Goal: Task Accomplishment & Management: Manage account settings

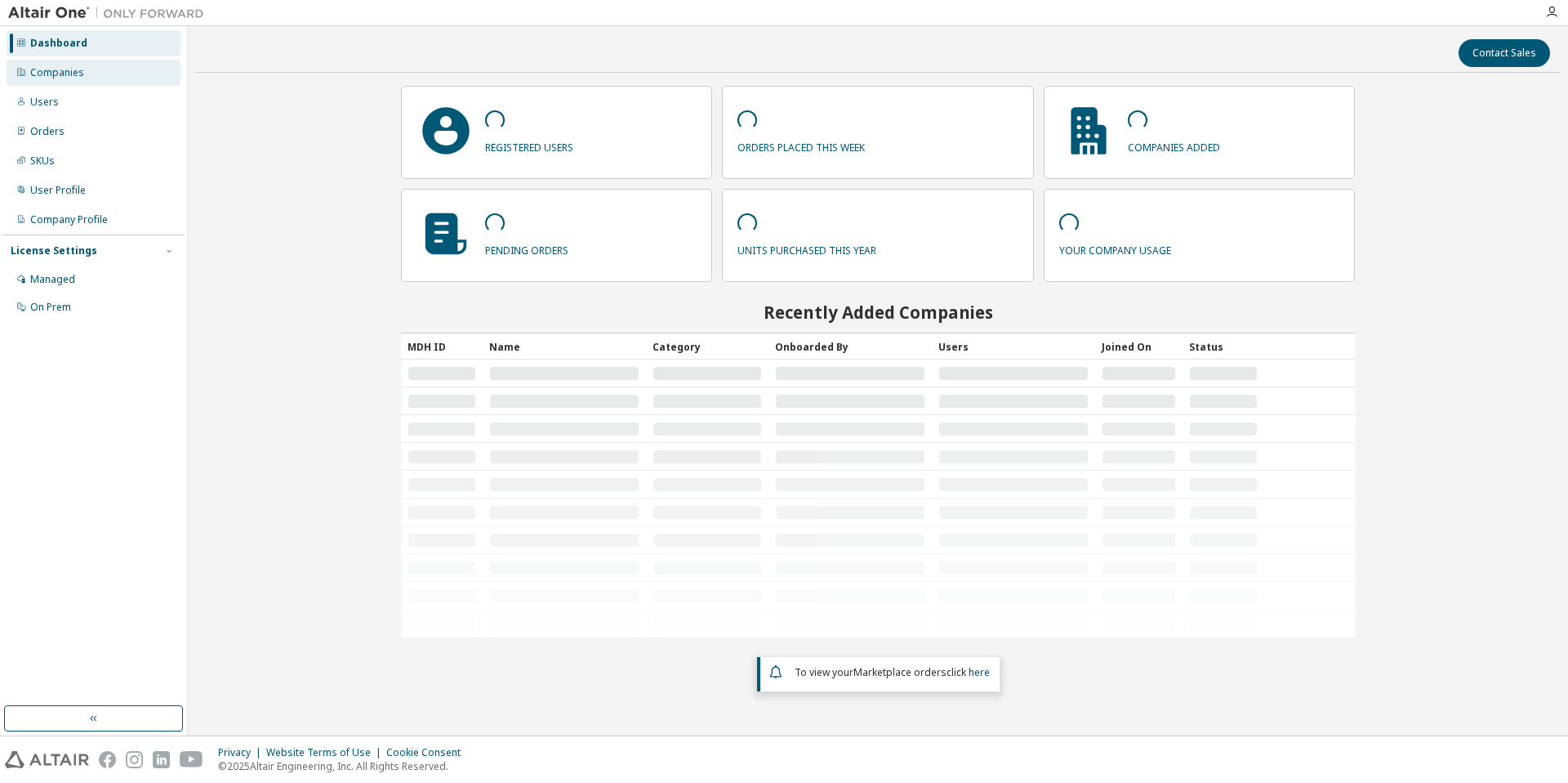
click at [129, 69] on div "Companies" at bounding box center [93, 73] width 174 height 26
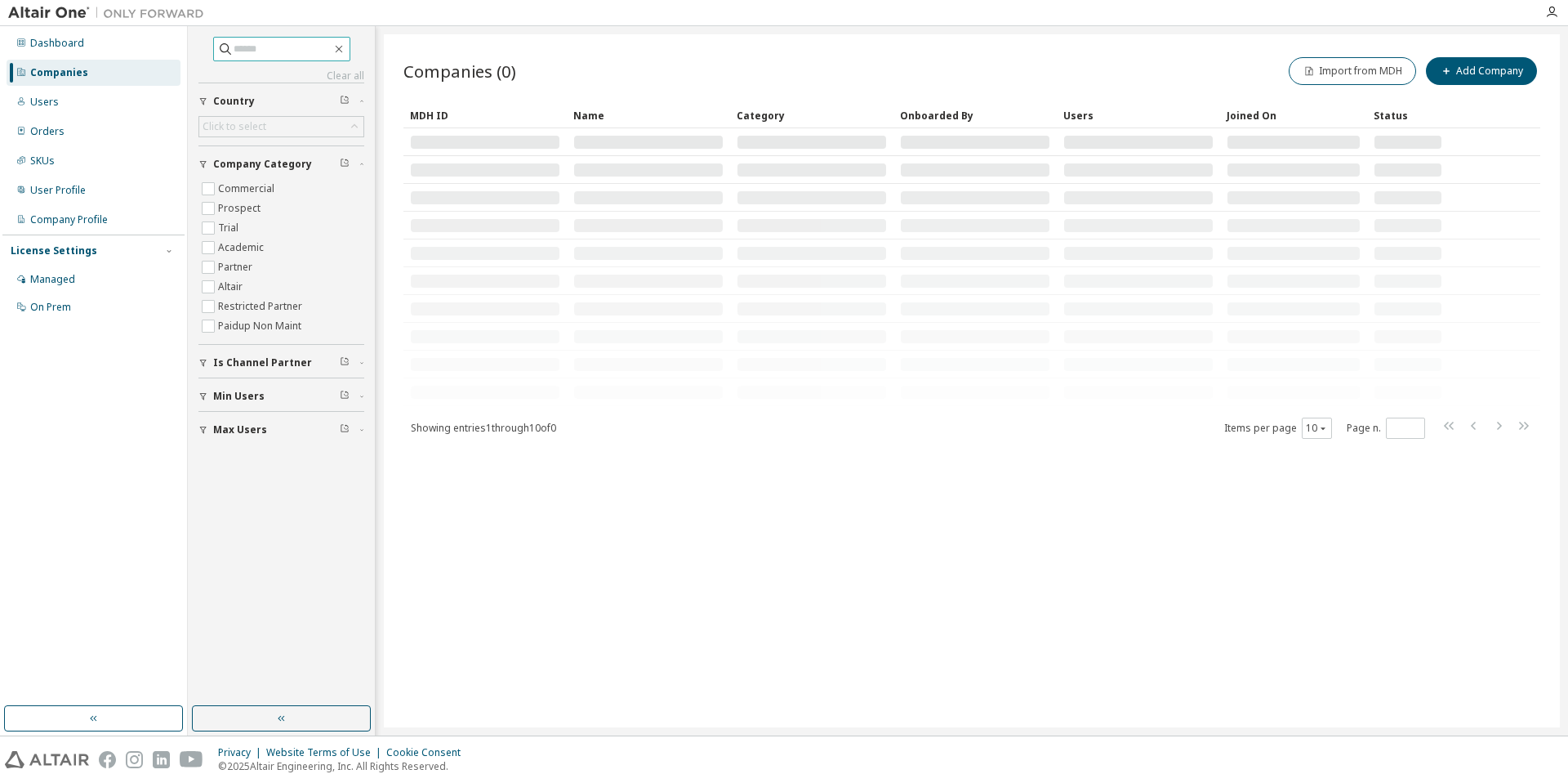
click at [279, 51] on input "text" at bounding box center [282, 50] width 98 height 17
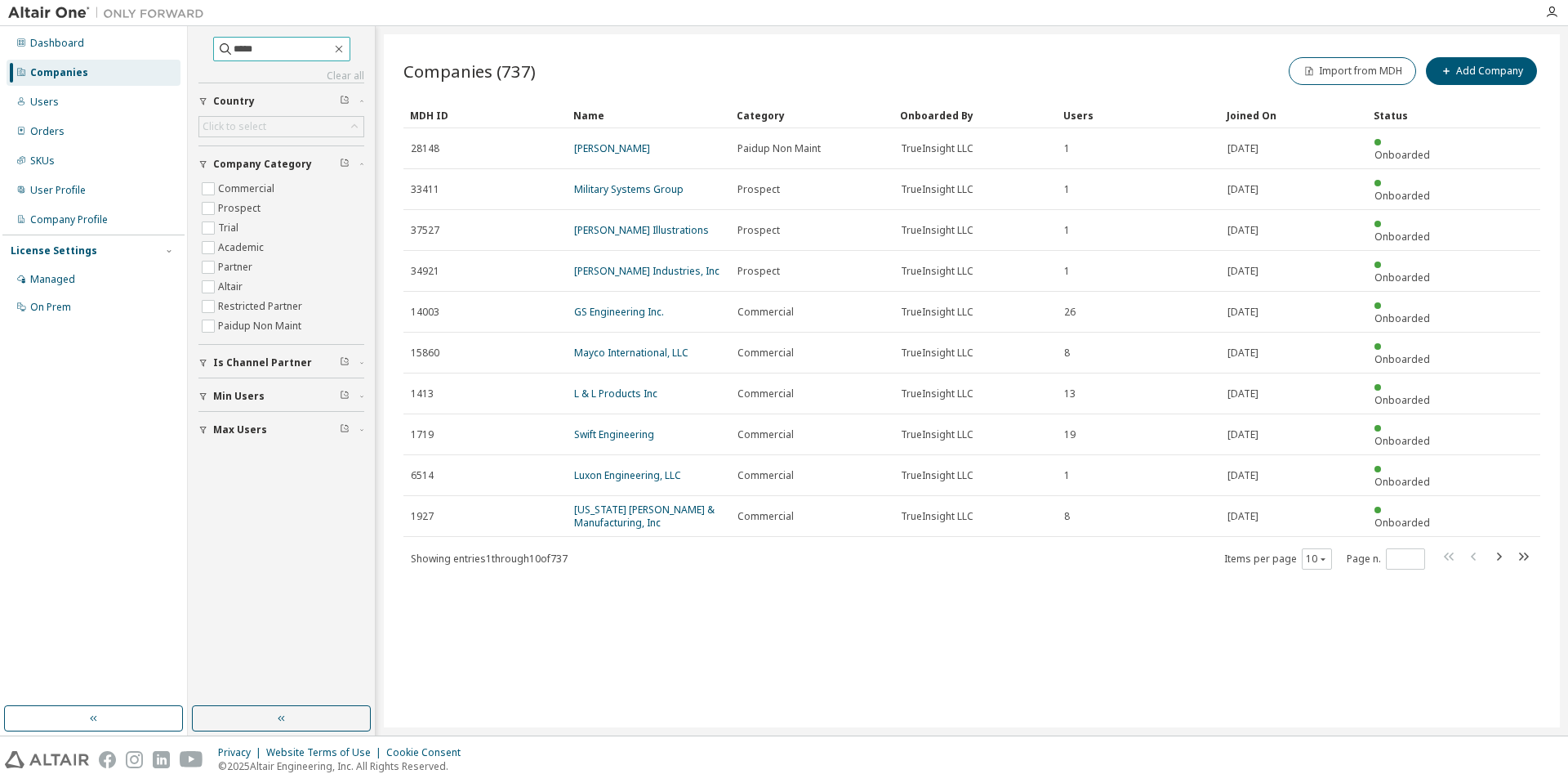
type input "*****"
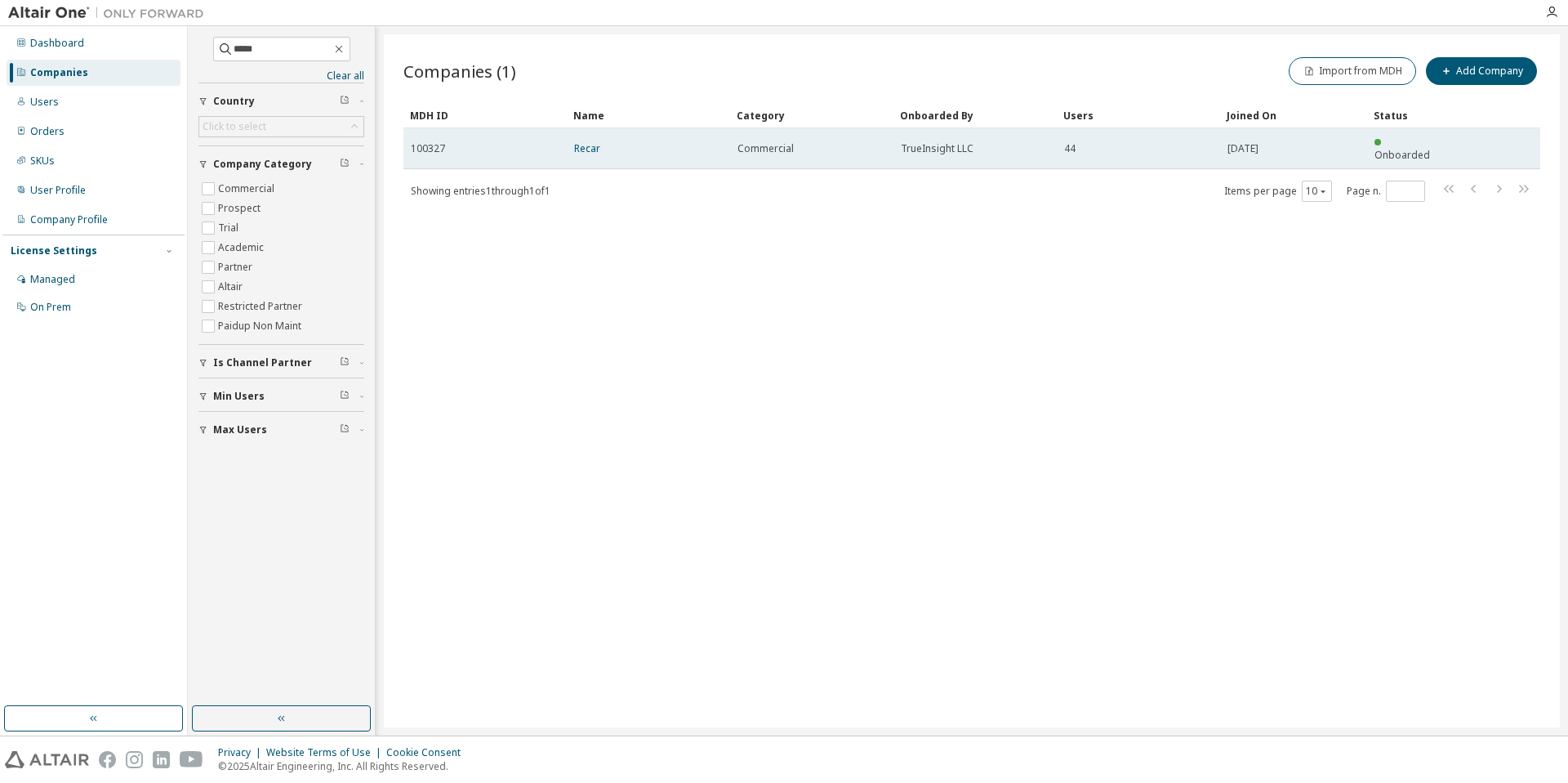
click at [572, 136] on td "Recar" at bounding box center [648, 149] width 163 height 41
click at [582, 141] on link "Recar" at bounding box center [587, 148] width 26 height 14
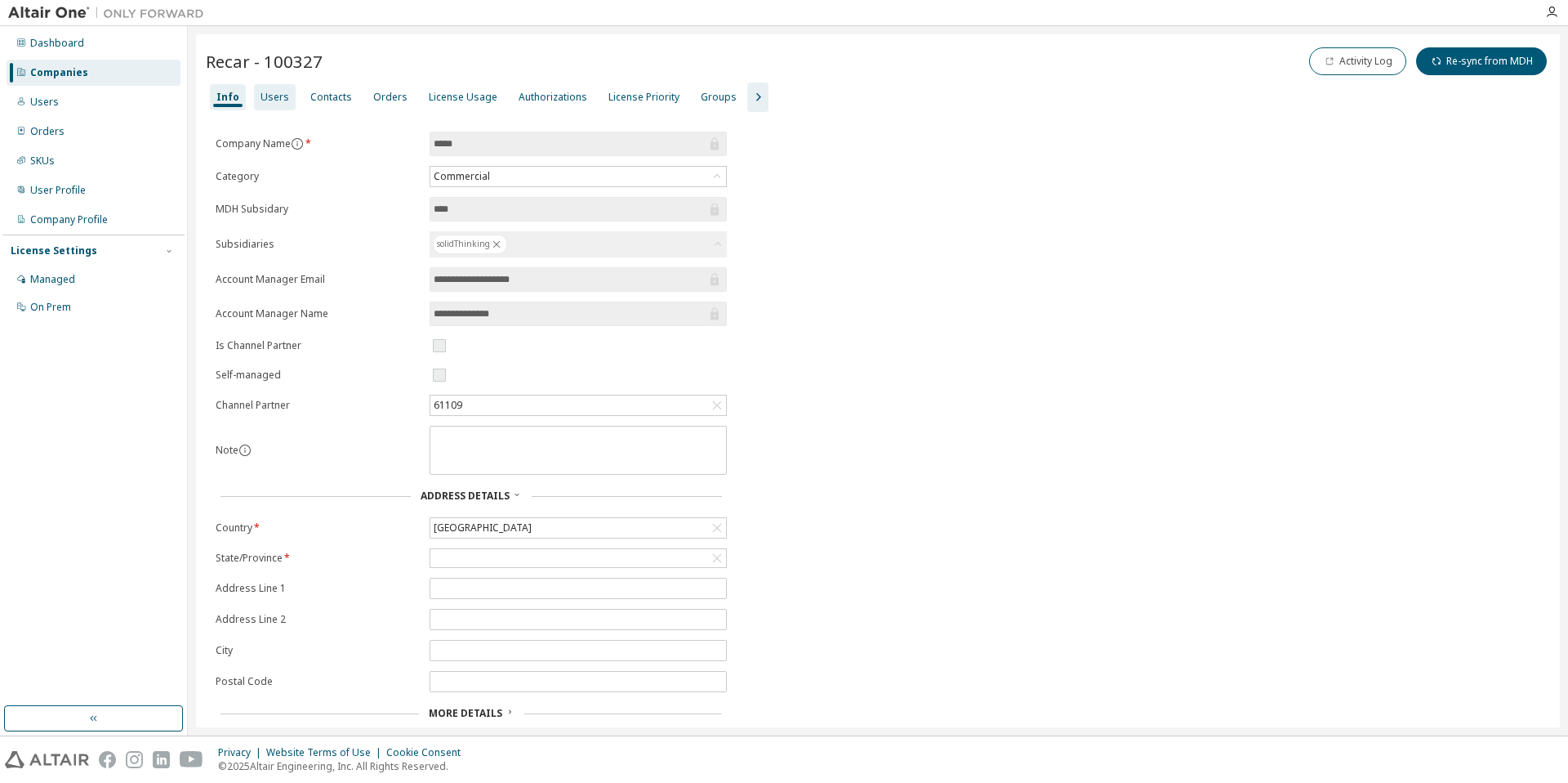
click at [261, 91] on div "Users" at bounding box center [275, 97] width 29 height 13
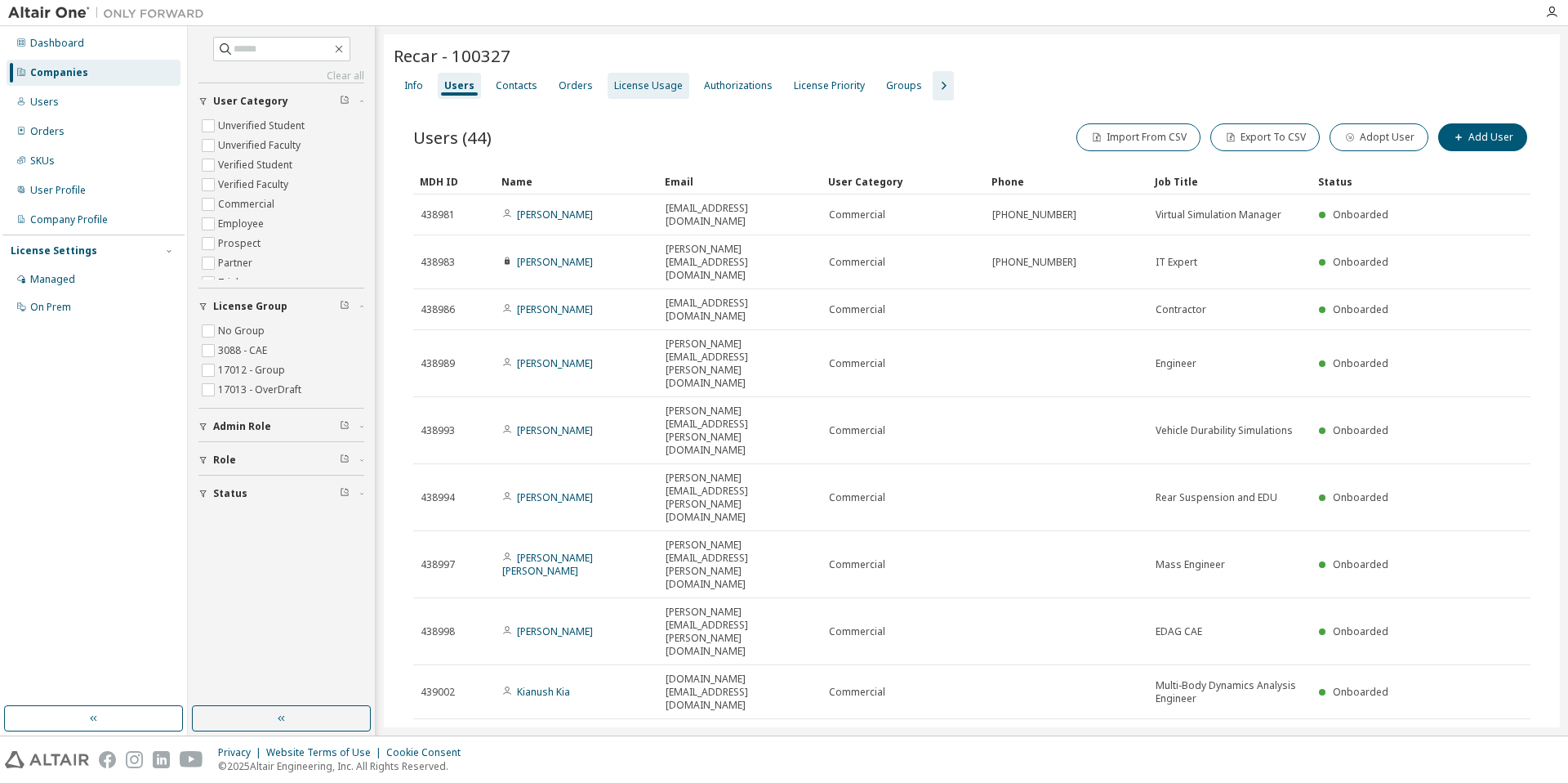
click at [608, 76] on div "License Usage" at bounding box center [648, 86] width 82 height 26
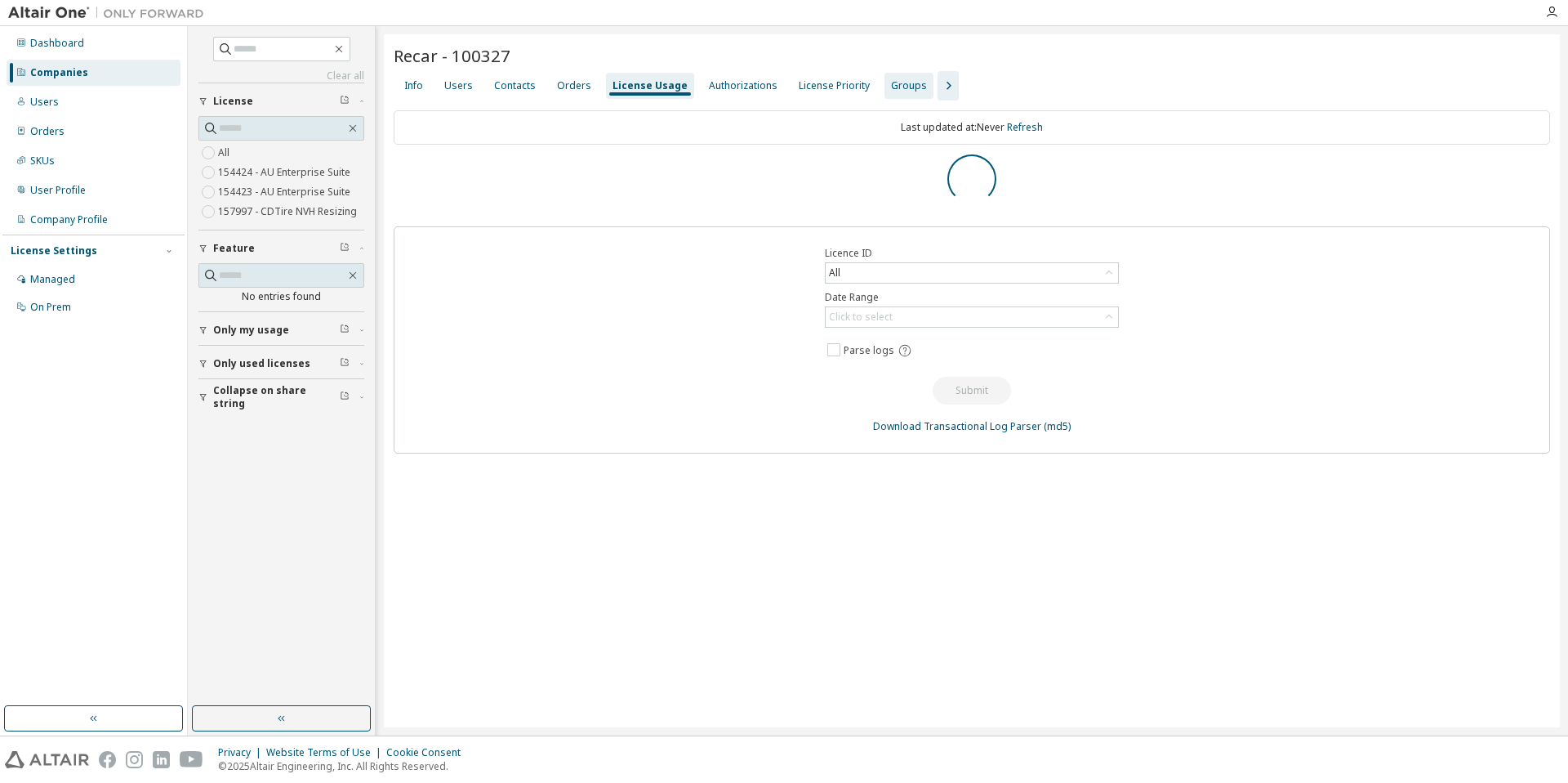
click at [897, 82] on div "Groups" at bounding box center [909, 86] width 36 height 13
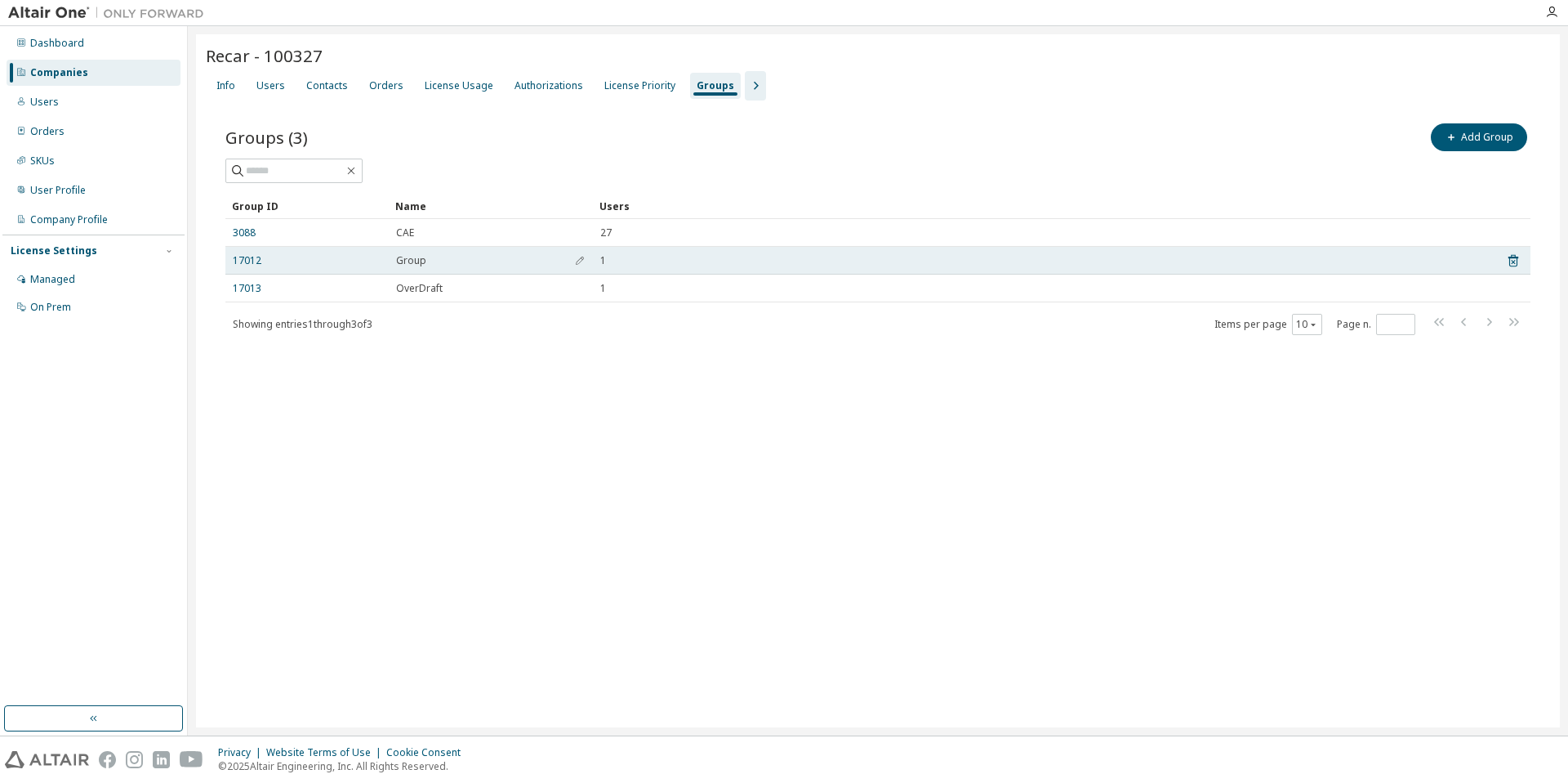
click at [660, 247] on td "1" at bounding box center [1042, 261] width 898 height 28
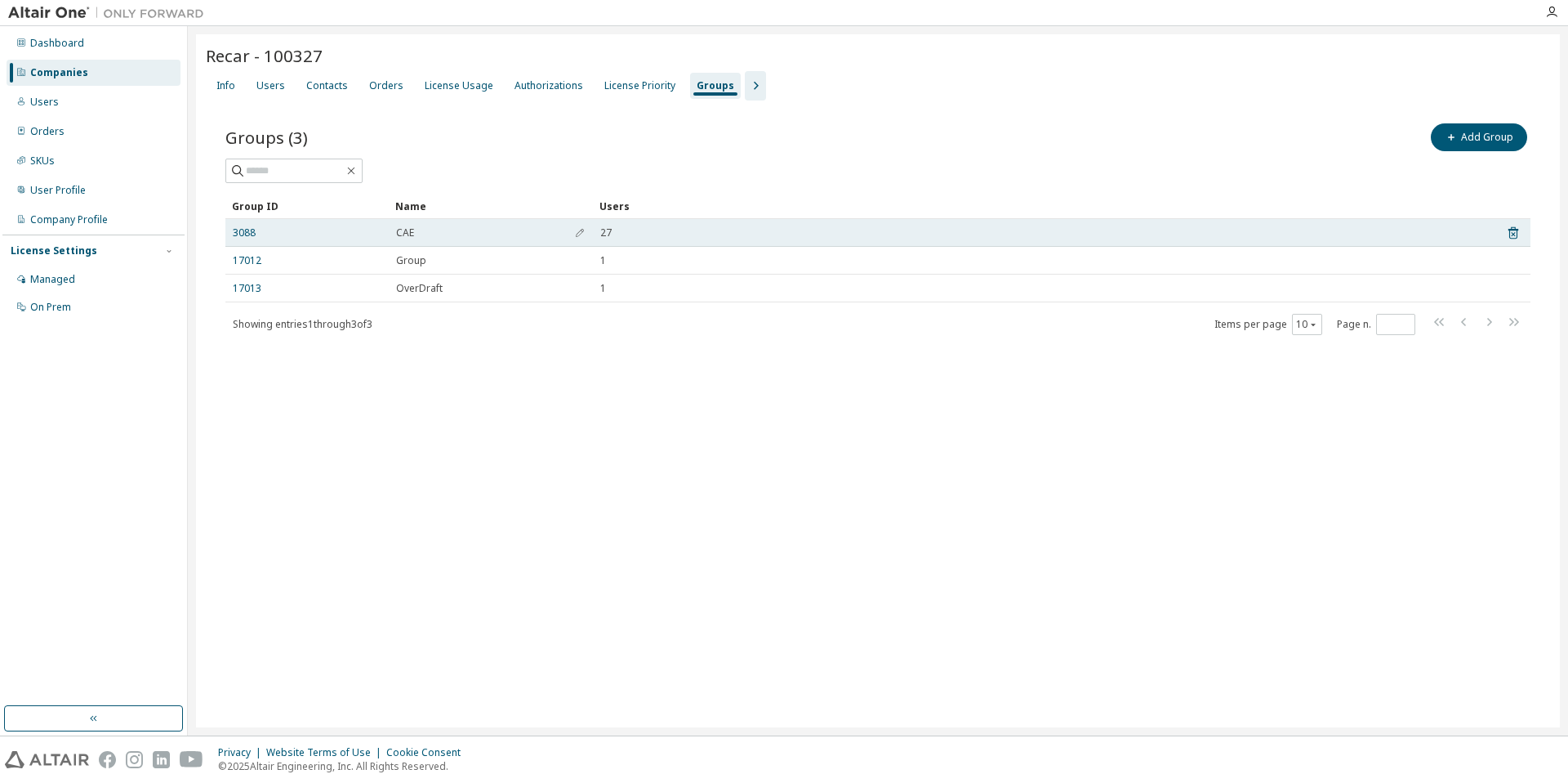
click at [658, 223] on td "27" at bounding box center [1042, 233] width 898 height 28
click at [248, 226] on link "3088" at bounding box center [244, 233] width 23 height 13
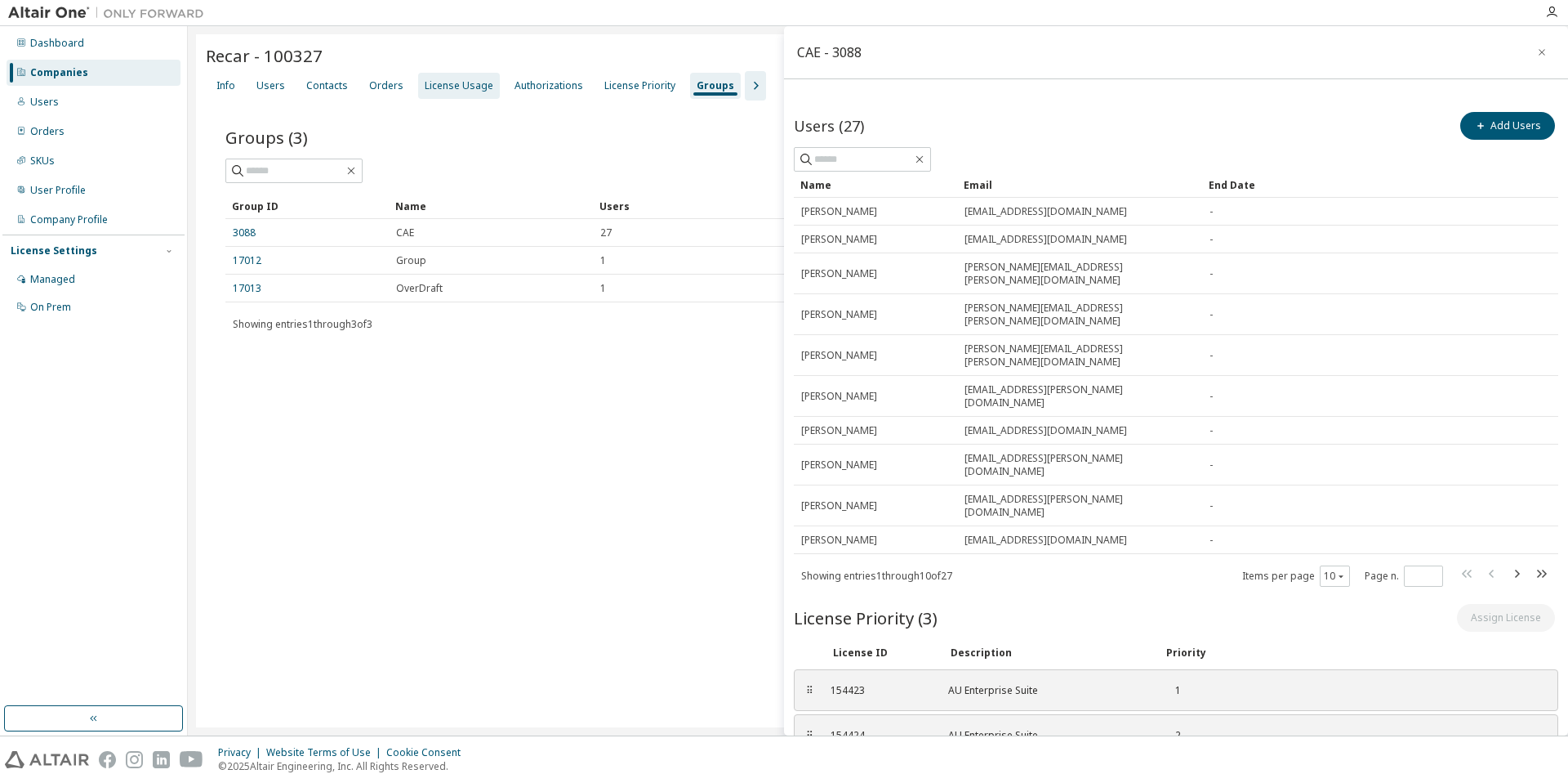
click at [418, 80] on div "License Usage" at bounding box center [459, 86] width 82 height 26
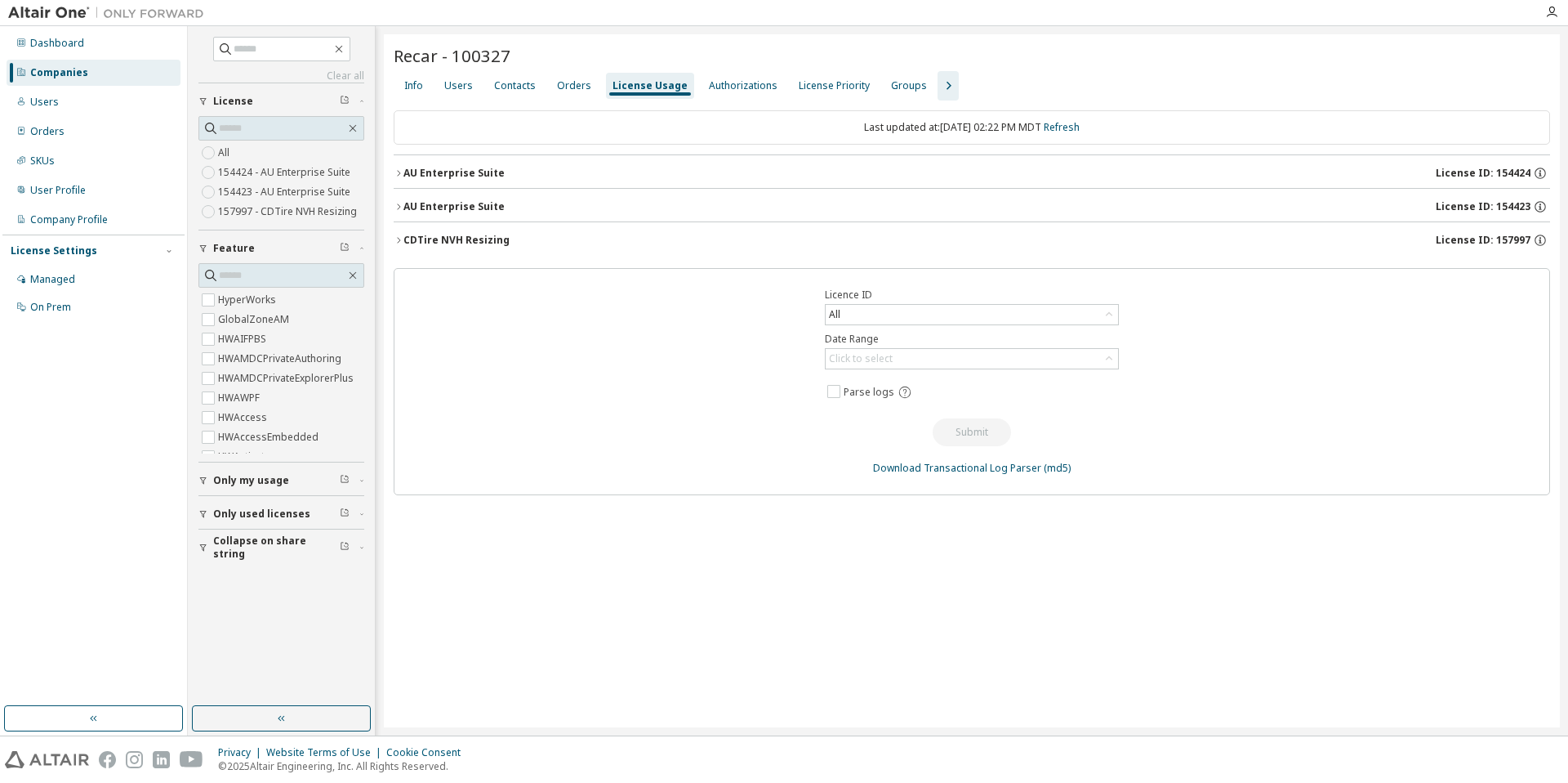
click at [774, 205] on div "AU Enterprise Suite License ID: 154423" at bounding box center [977, 207] width 1147 height 15
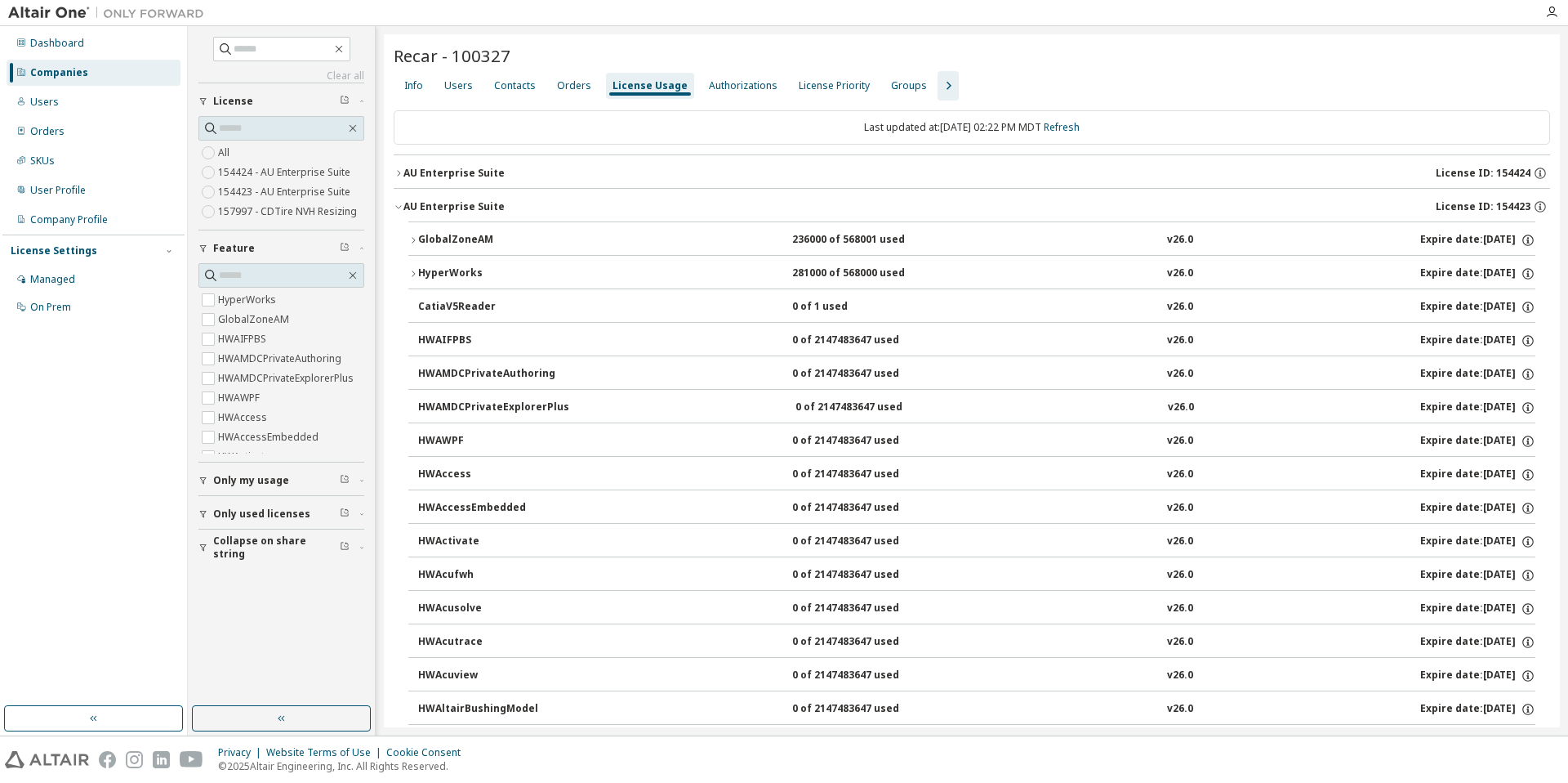
click at [774, 205] on div "AU Enterprise Suite License ID: 154423" at bounding box center [977, 207] width 1147 height 15
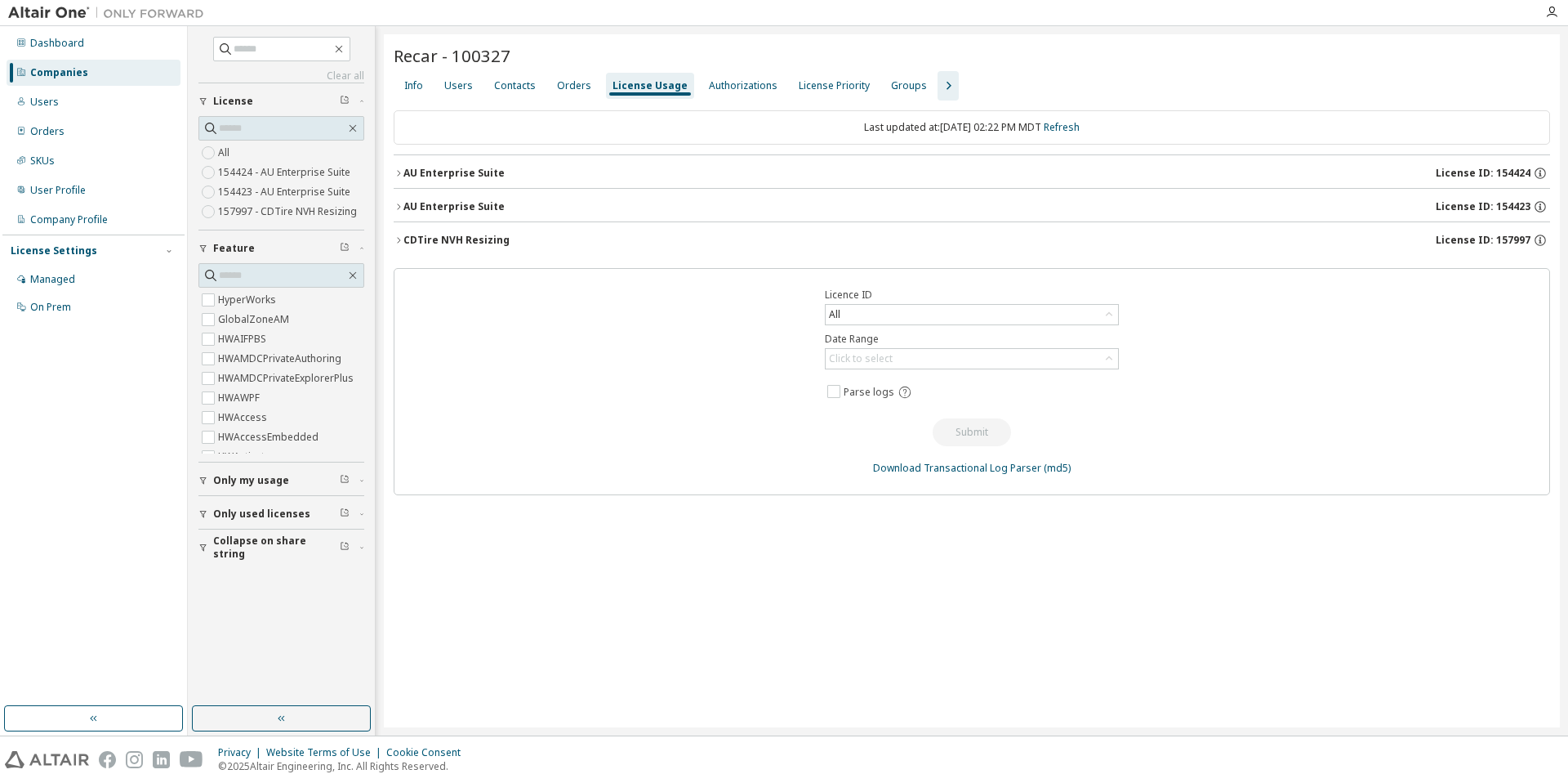
click at [766, 167] on div "AU Enterprise Suite License ID: 154424" at bounding box center [977, 173] width 1147 height 15
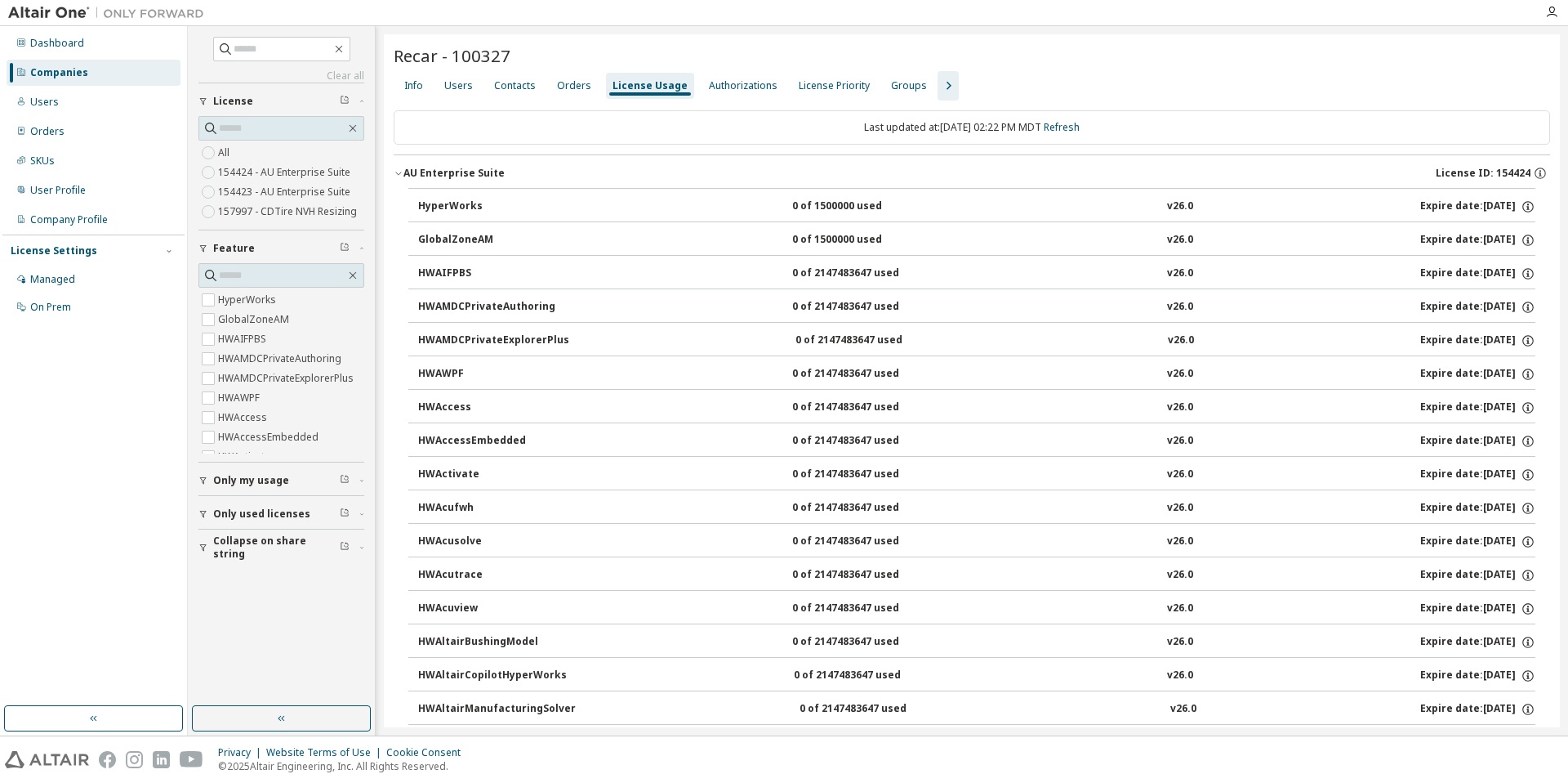
click at [766, 167] on div "AU Enterprise Suite License ID: 154424" at bounding box center [977, 173] width 1147 height 15
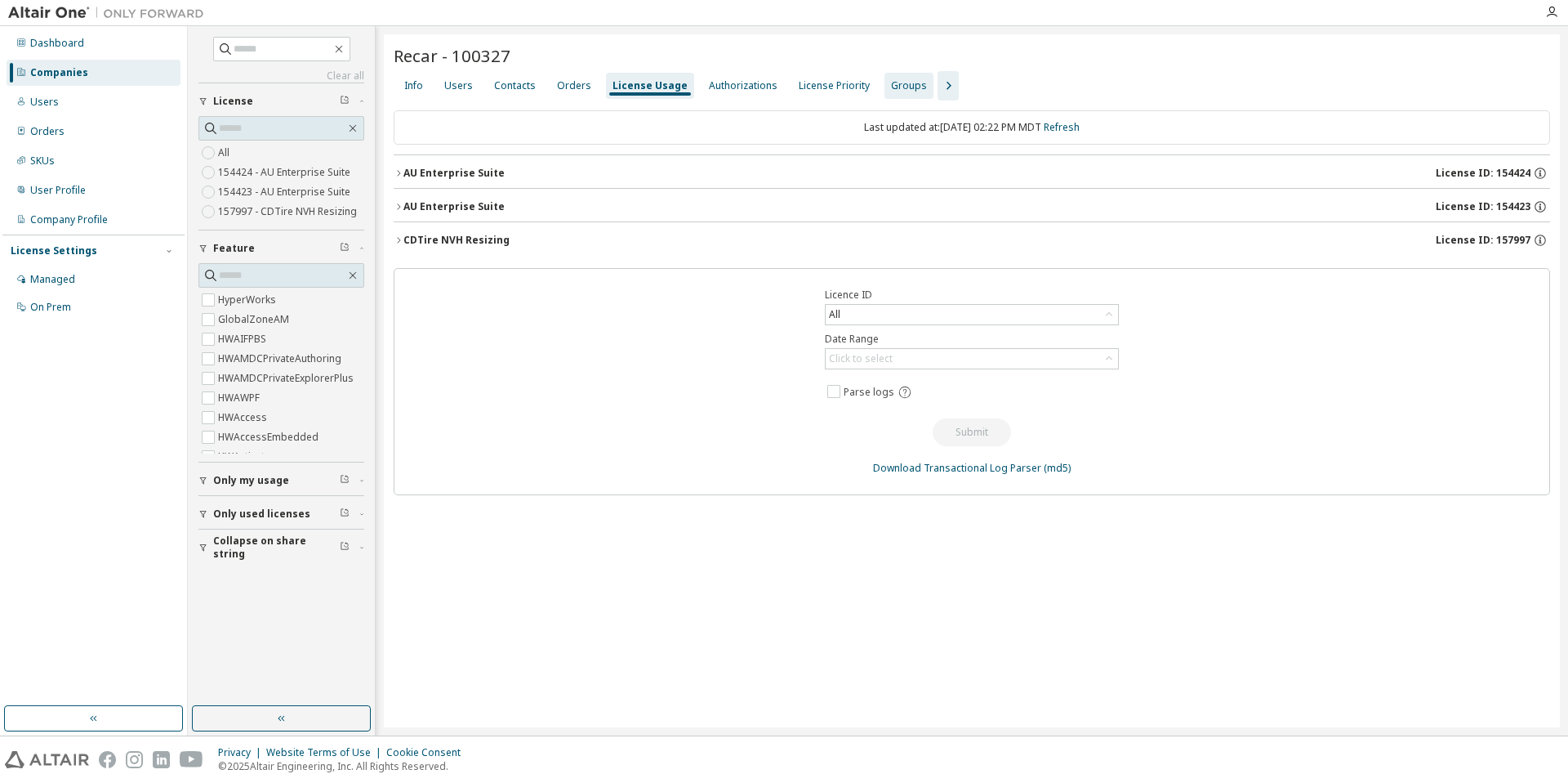
click at [891, 85] on div "Groups" at bounding box center [909, 86] width 36 height 13
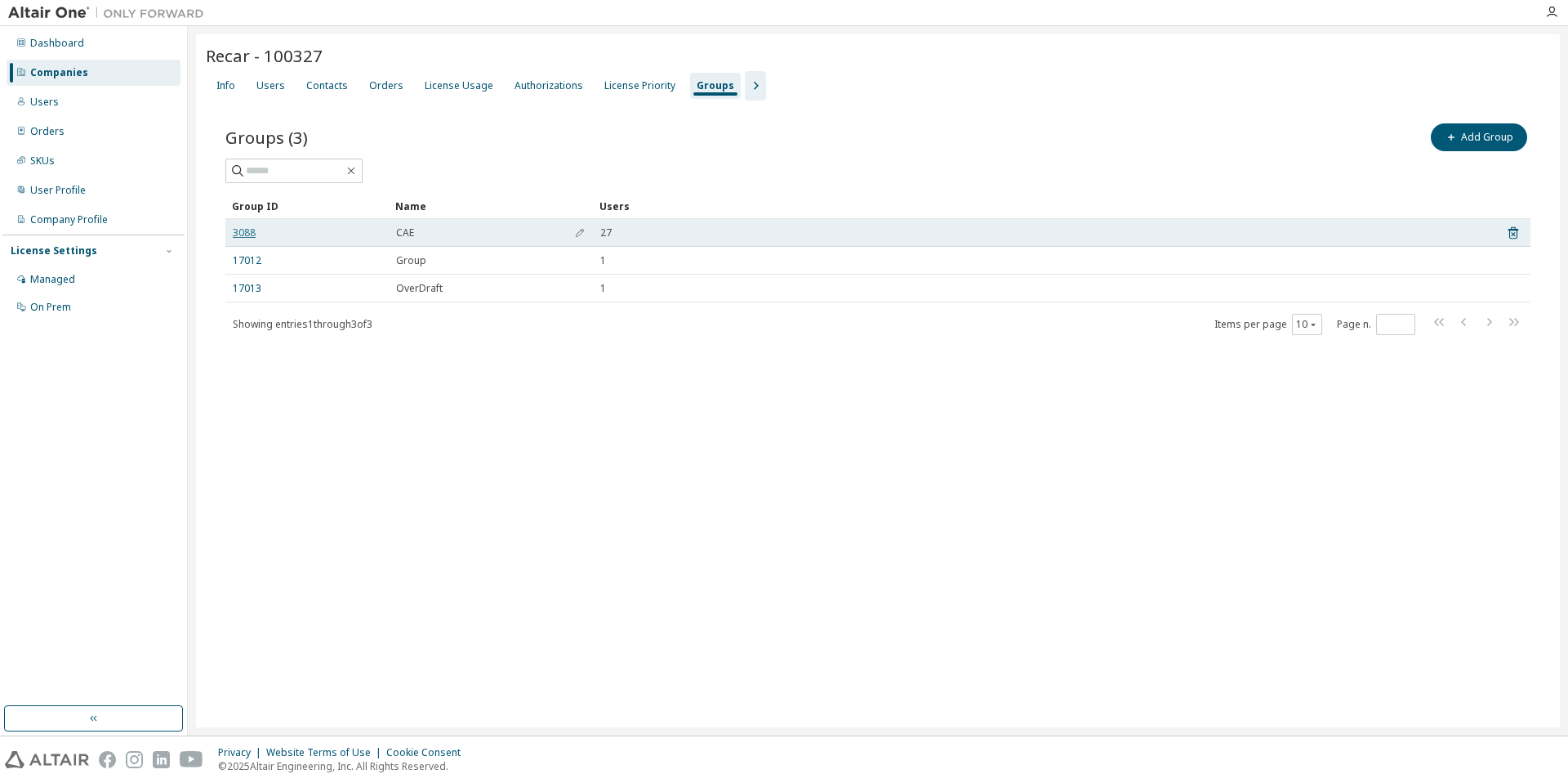
click at [252, 229] on link "3088" at bounding box center [244, 233] width 23 height 13
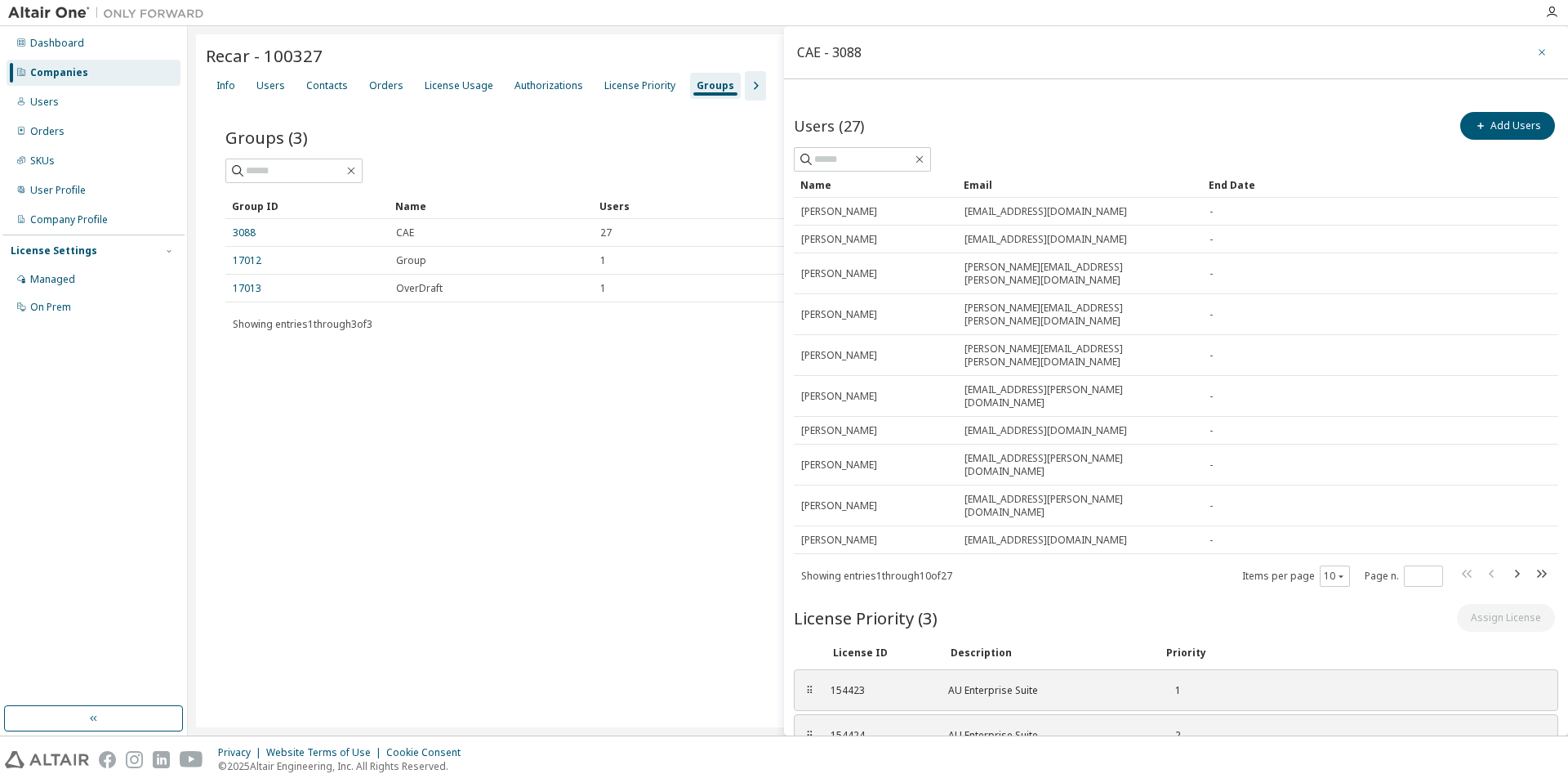
click at [1537, 48] on icon "button" at bounding box center [1542, 52] width 12 height 13
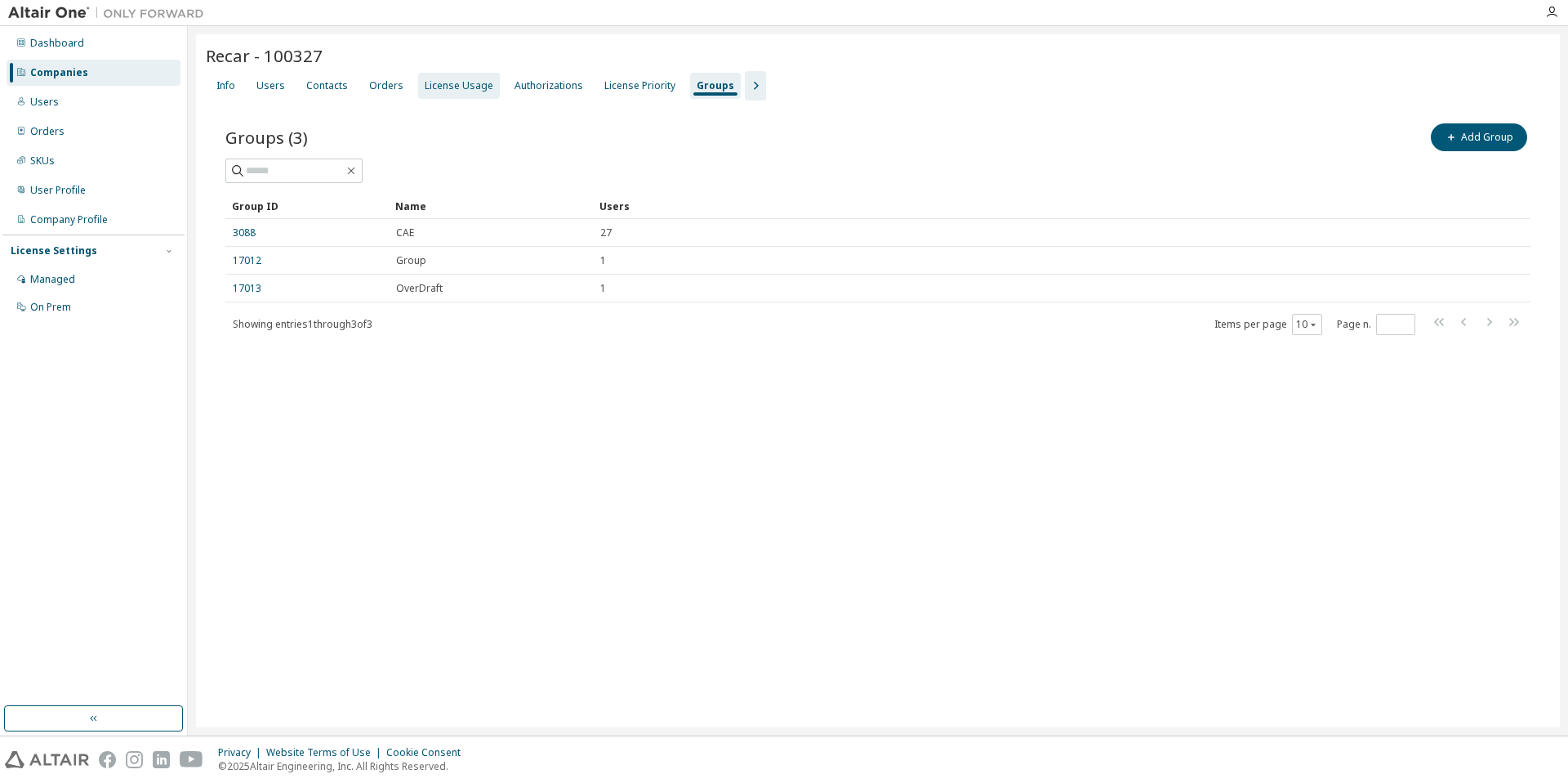
click at [455, 93] on div "License Usage" at bounding box center [459, 86] width 82 height 26
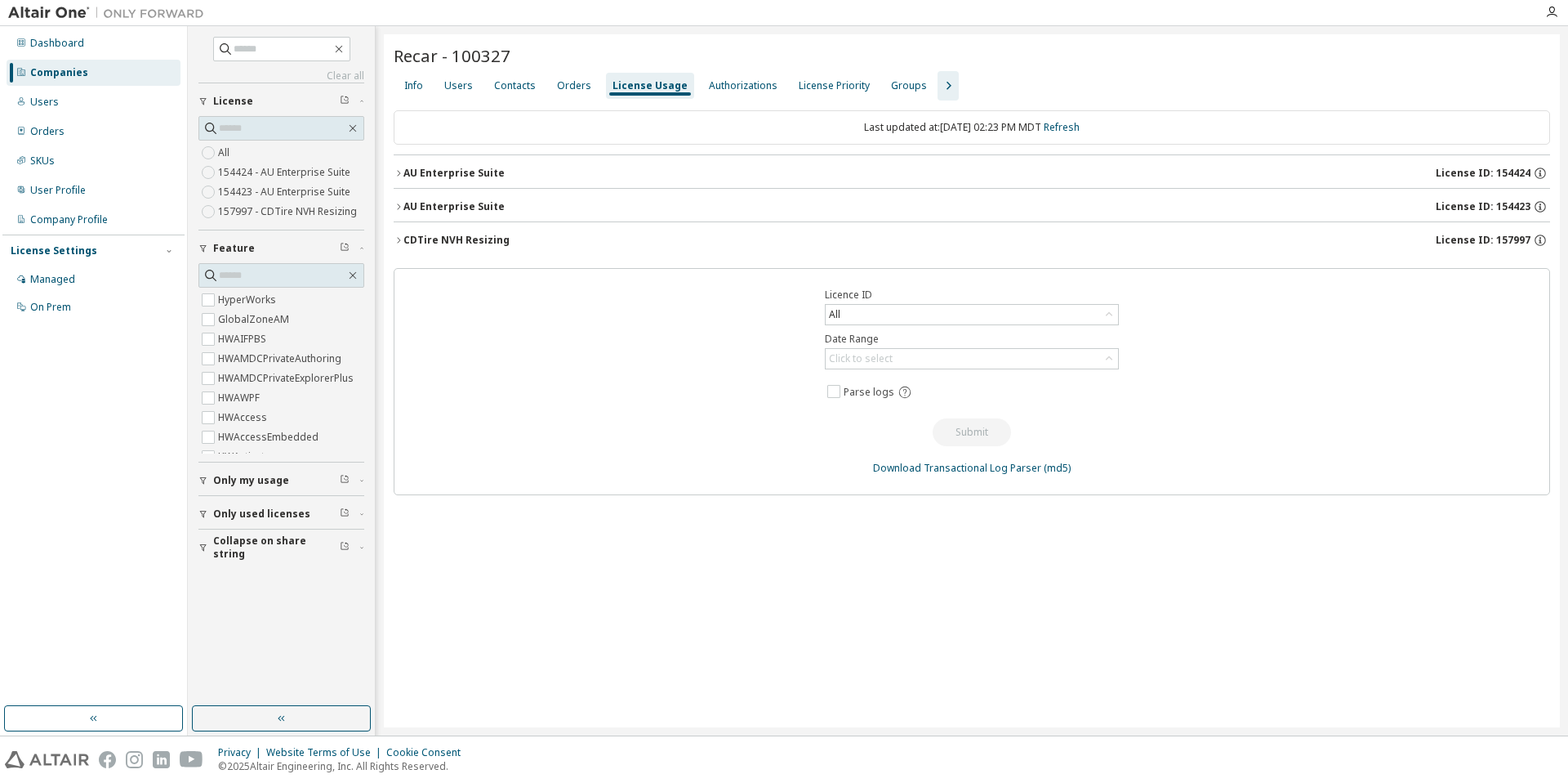
click at [777, 196] on button "AU Enterprise Suite License ID: 154423" at bounding box center [972, 207] width 1156 height 36
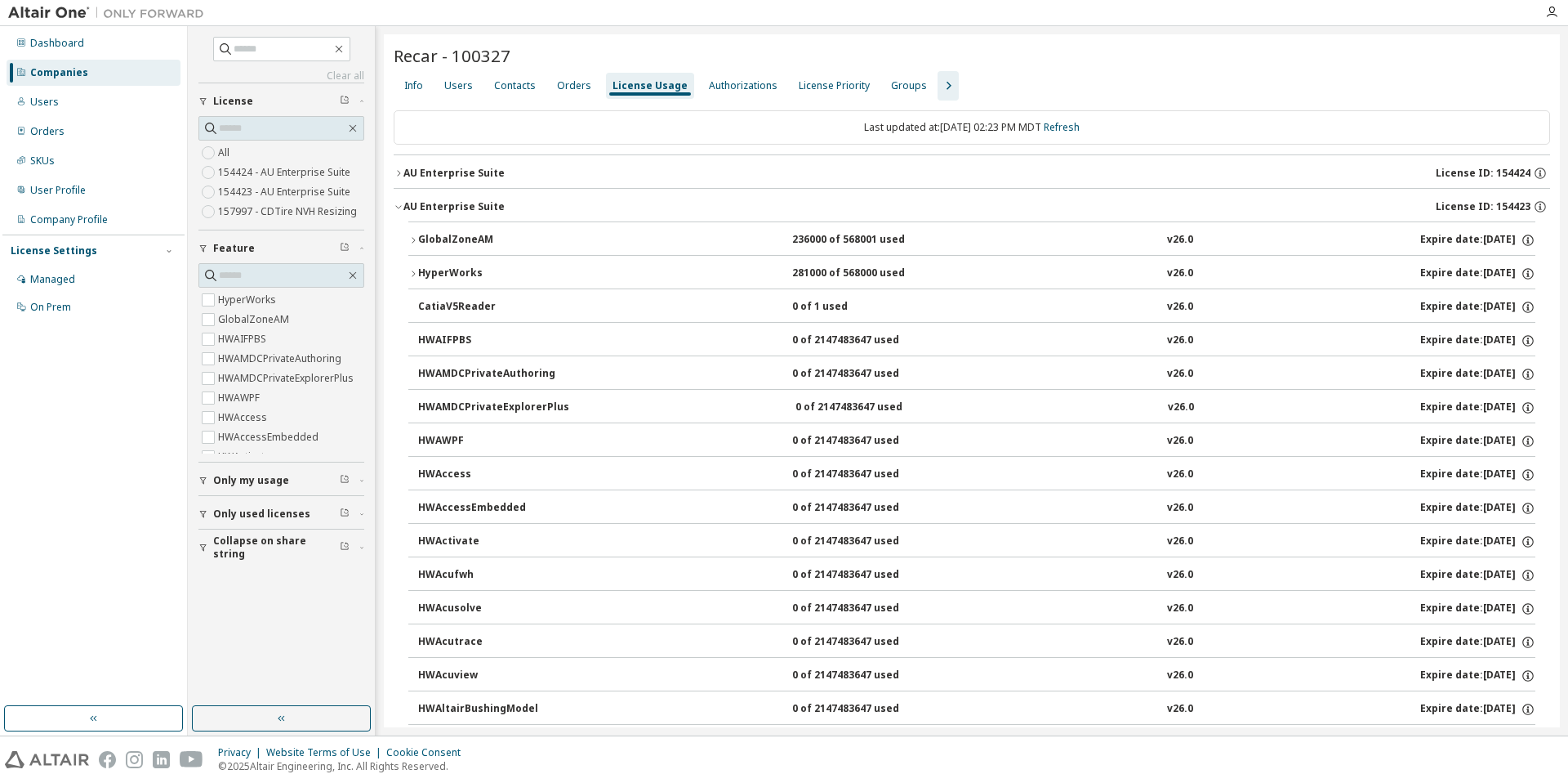
click at [777, 196] on button "AU Enterprise Suite License ID: 154423" at bounding box center [972, 207] width 1156 height 36
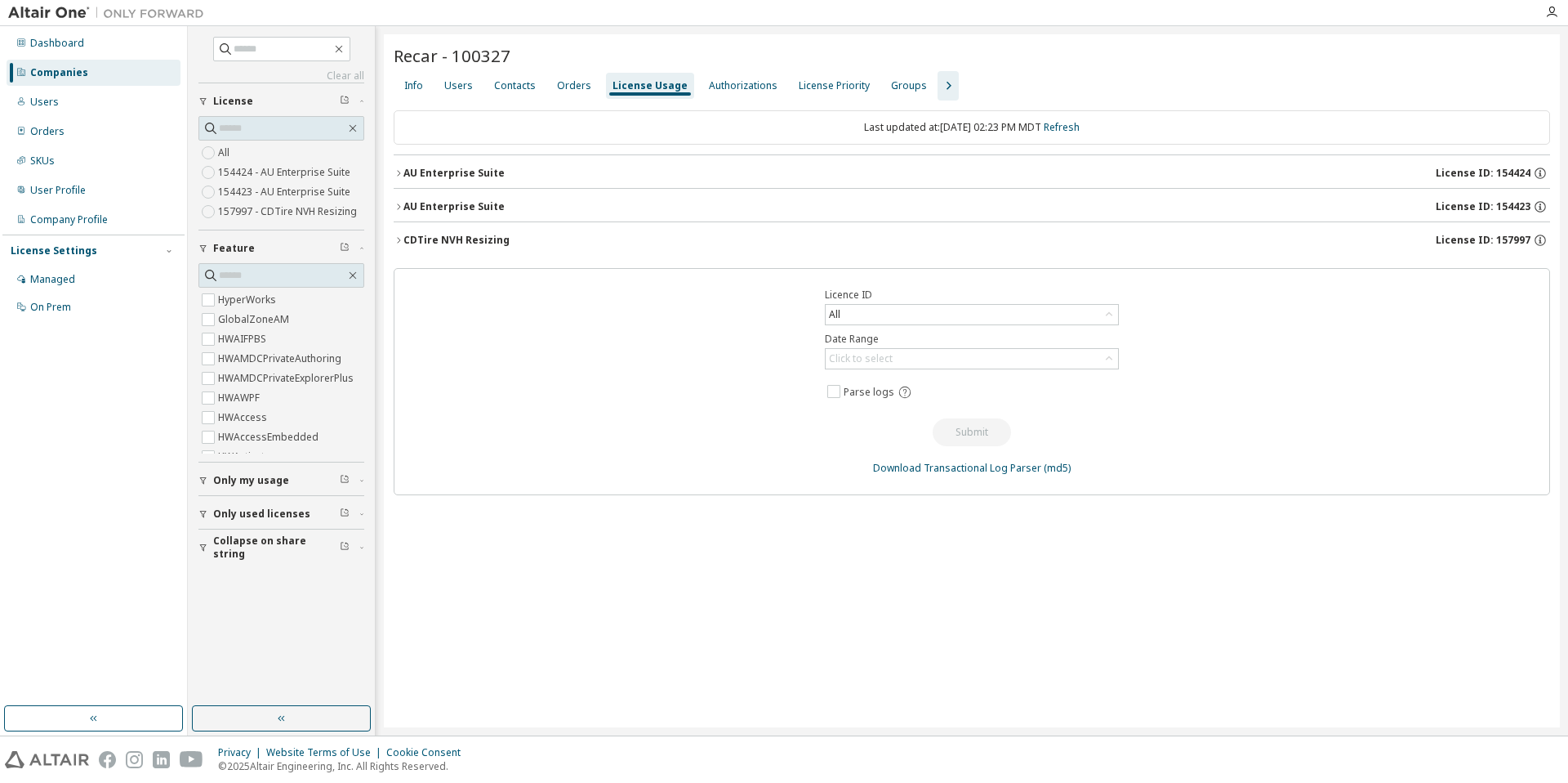
click at [765, 163] on button "AU Enterprise Suite License ID: 154424" at bounding box center [972, 173] width 1156 height 36
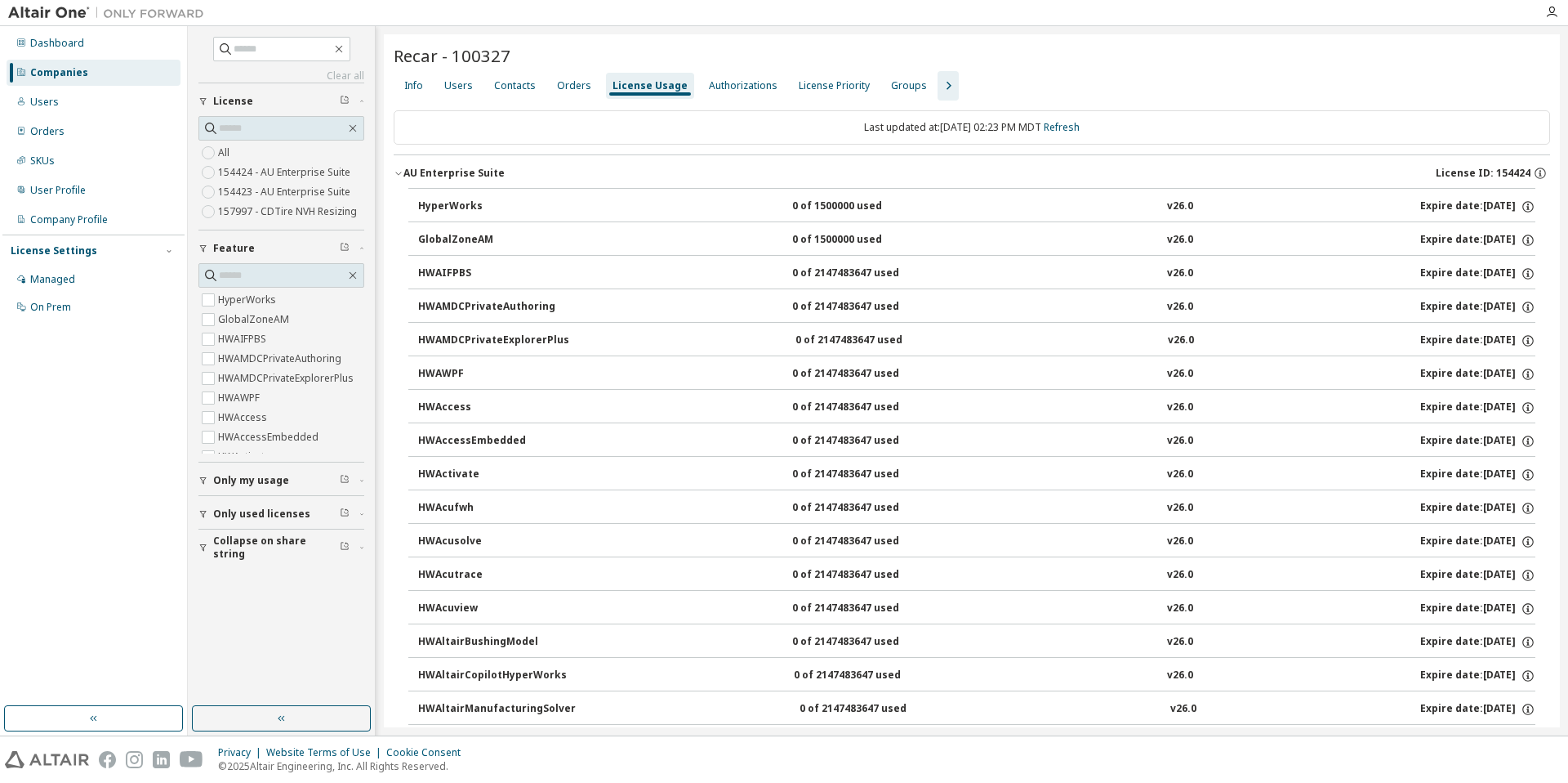
click at [765, 163] on button "AU Enterprise Suite License ID: 154424" at bounding box center [972, 173] width 1156 height 36
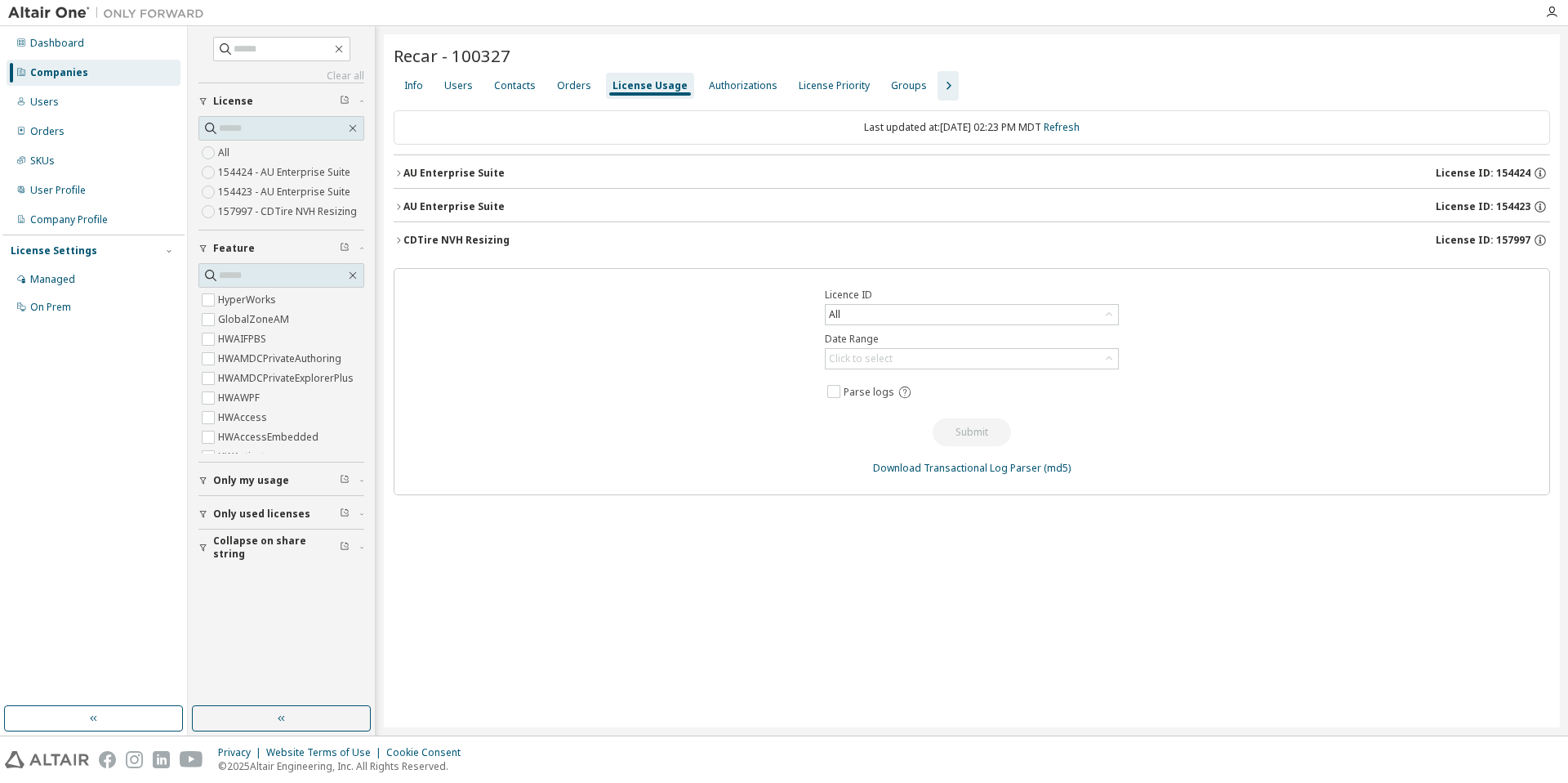
click at [755, 238] on div "CDTire NVH Resizing License ID: 157997" at bounding box center [977, 240] width 1147 height 15
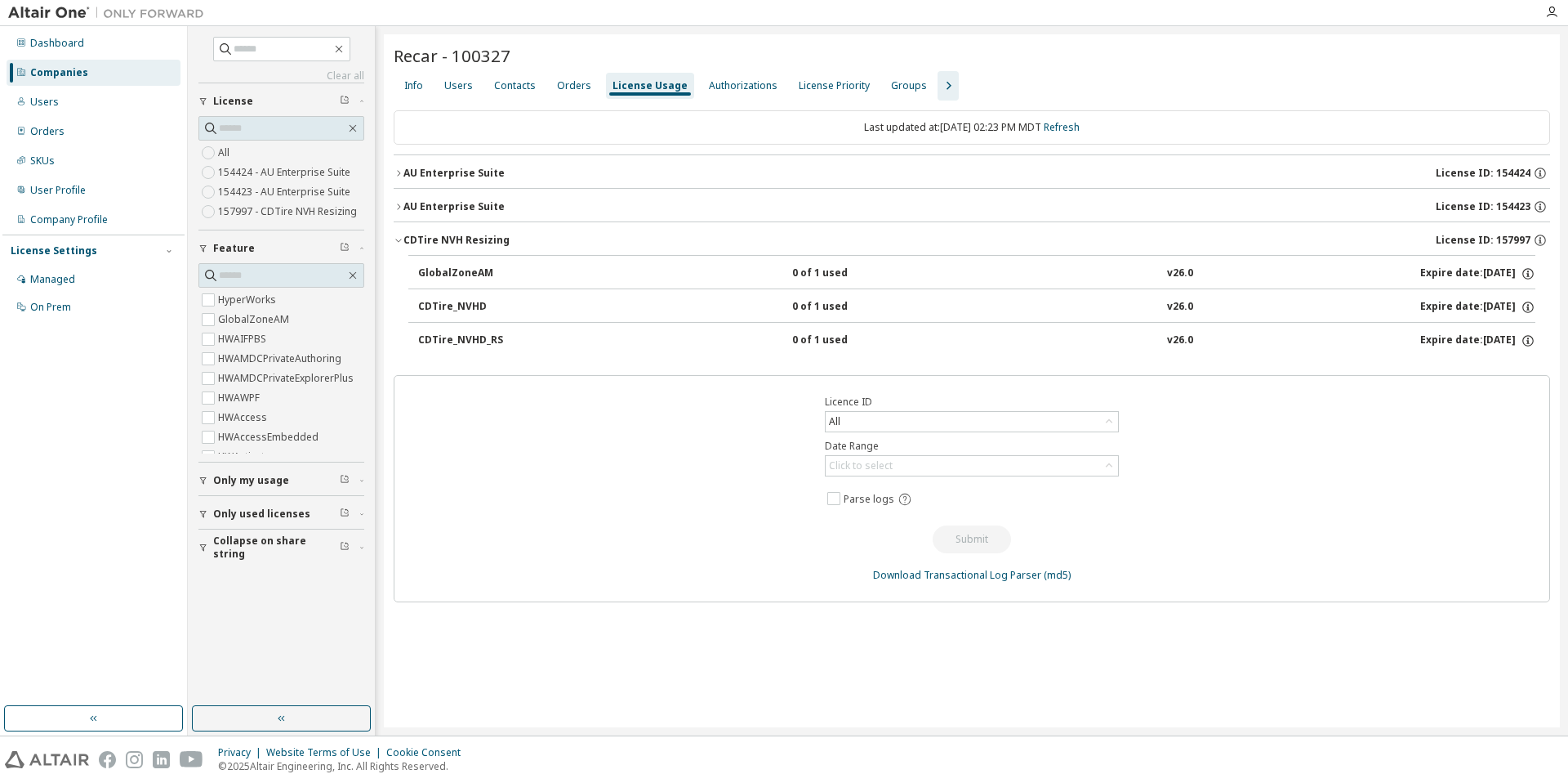
click at [755, 238] on div "CDTire NVH Resizing License ID: 157997" at bounding box center [977, 240] width 1147 height 15
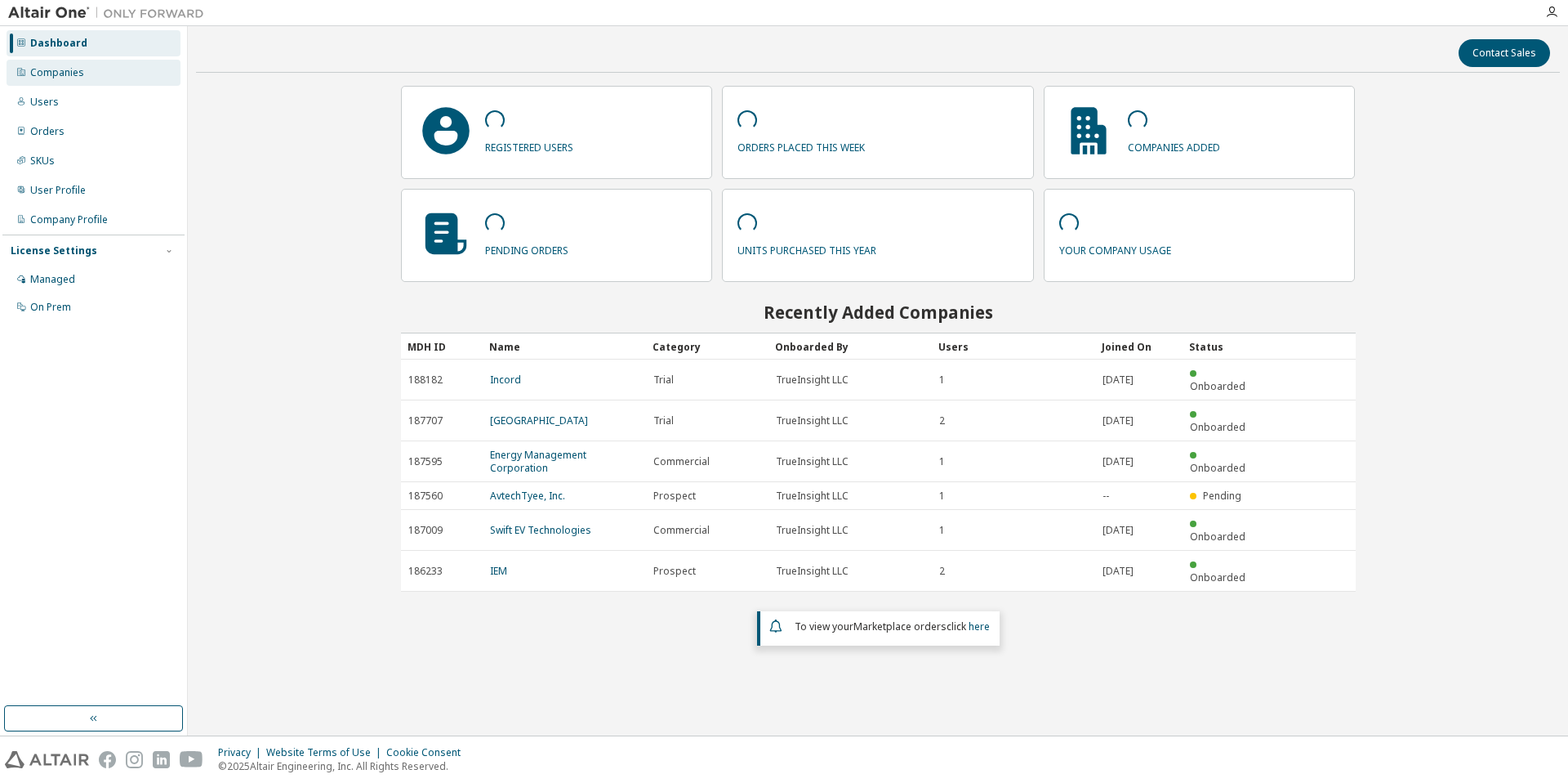
click at [104, 83] on div "Companies" at bounding box center [93, 73] width 174 height 26
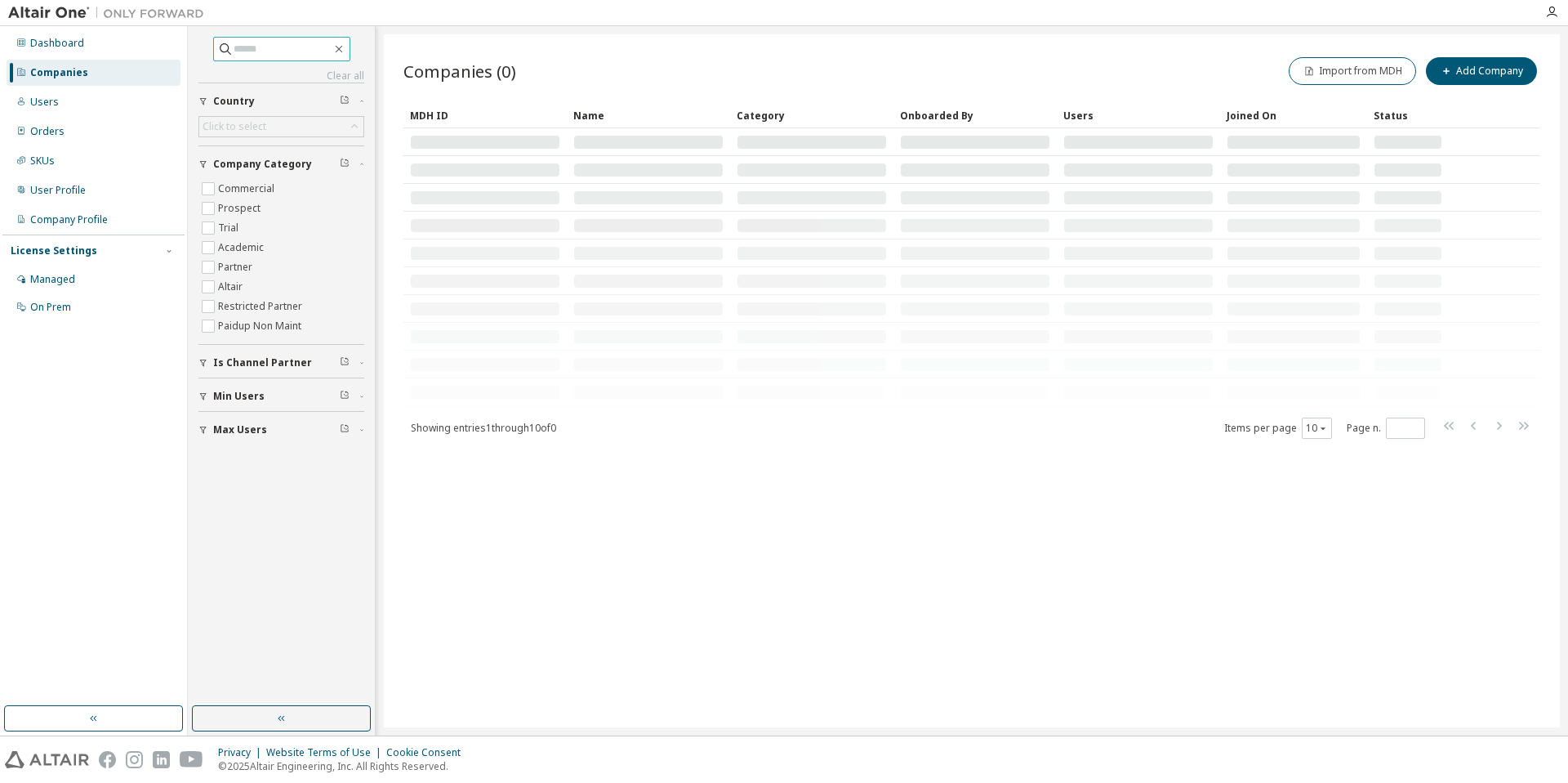
click at [238, 46] on input "text" at bounding box center [282, 50] width 98 height 17
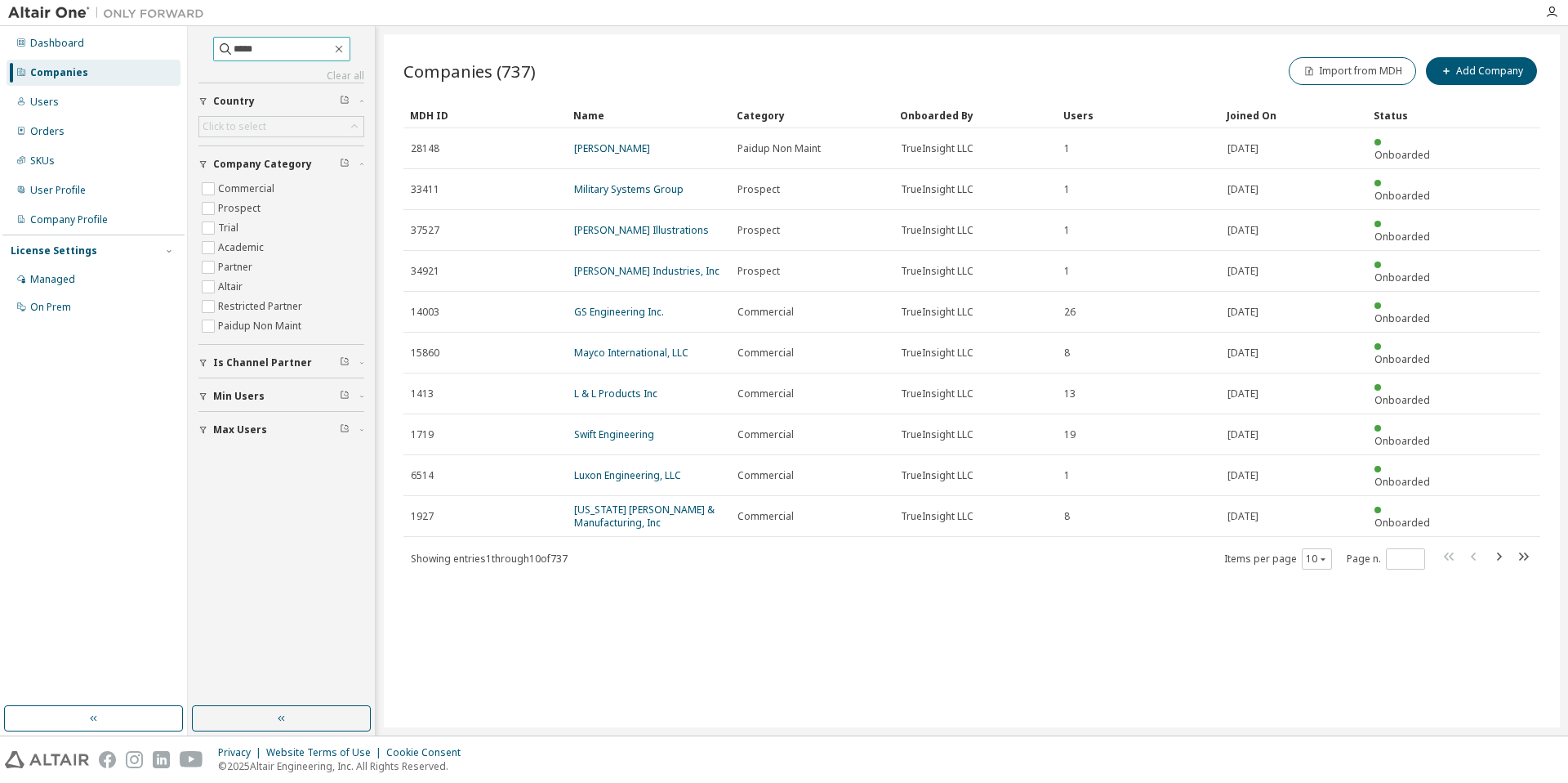
type input "*****"
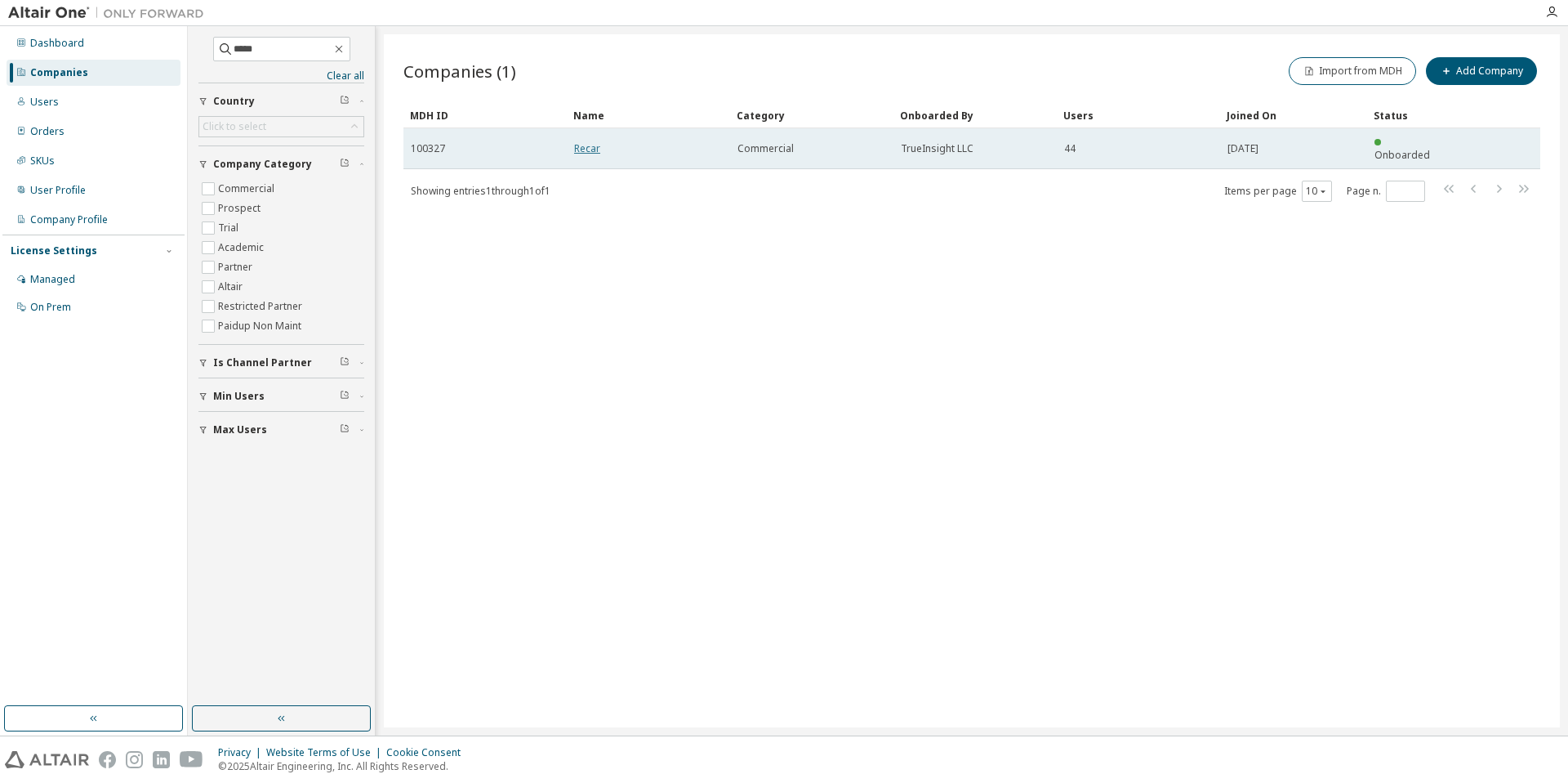
click at [581, 144] on link "Recar" at bounding box center [587, 148] width 26 height 14
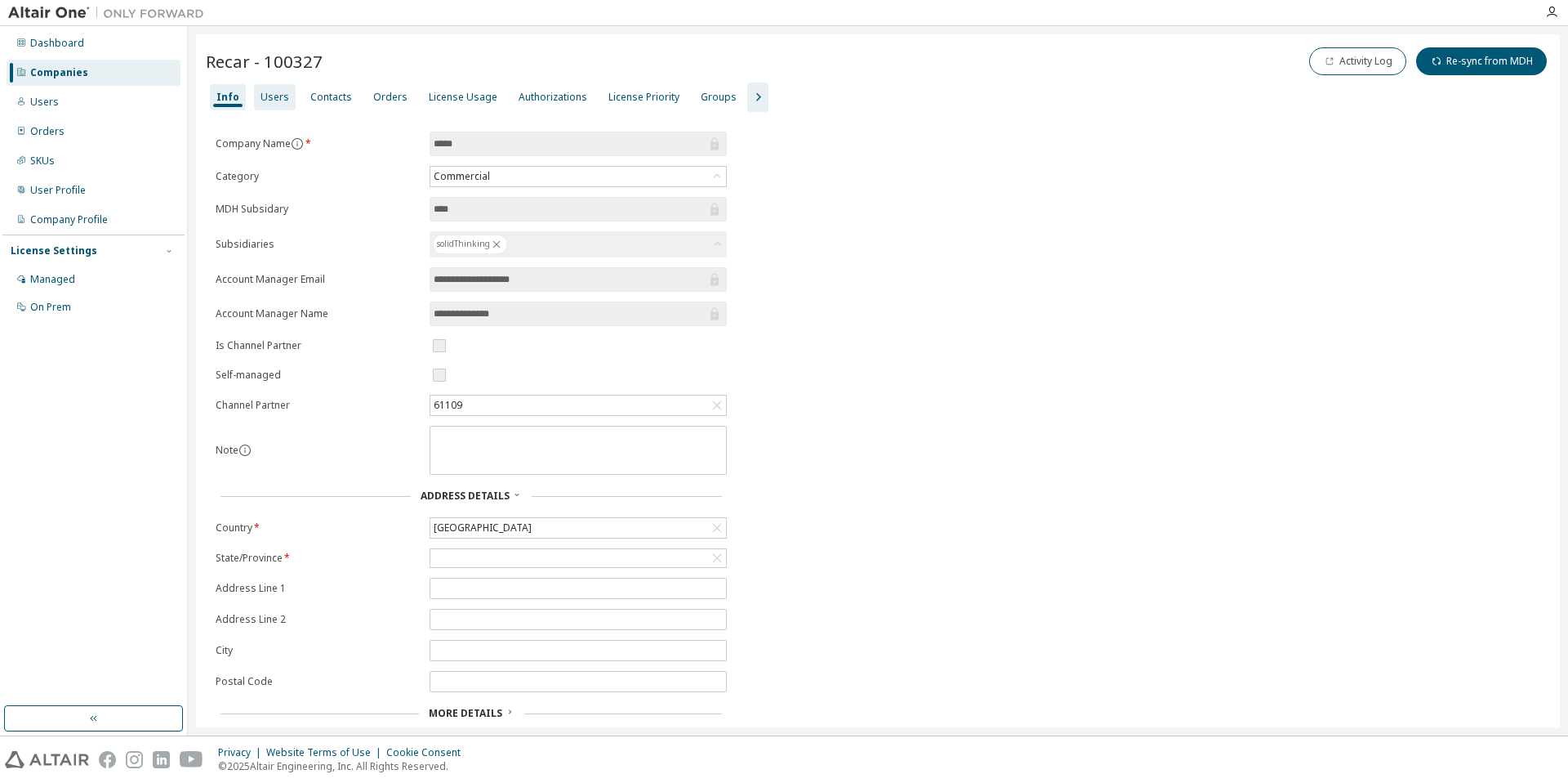
click at [284, 94] on div "Users" at bounding box center [275, 97] width 29 height 13
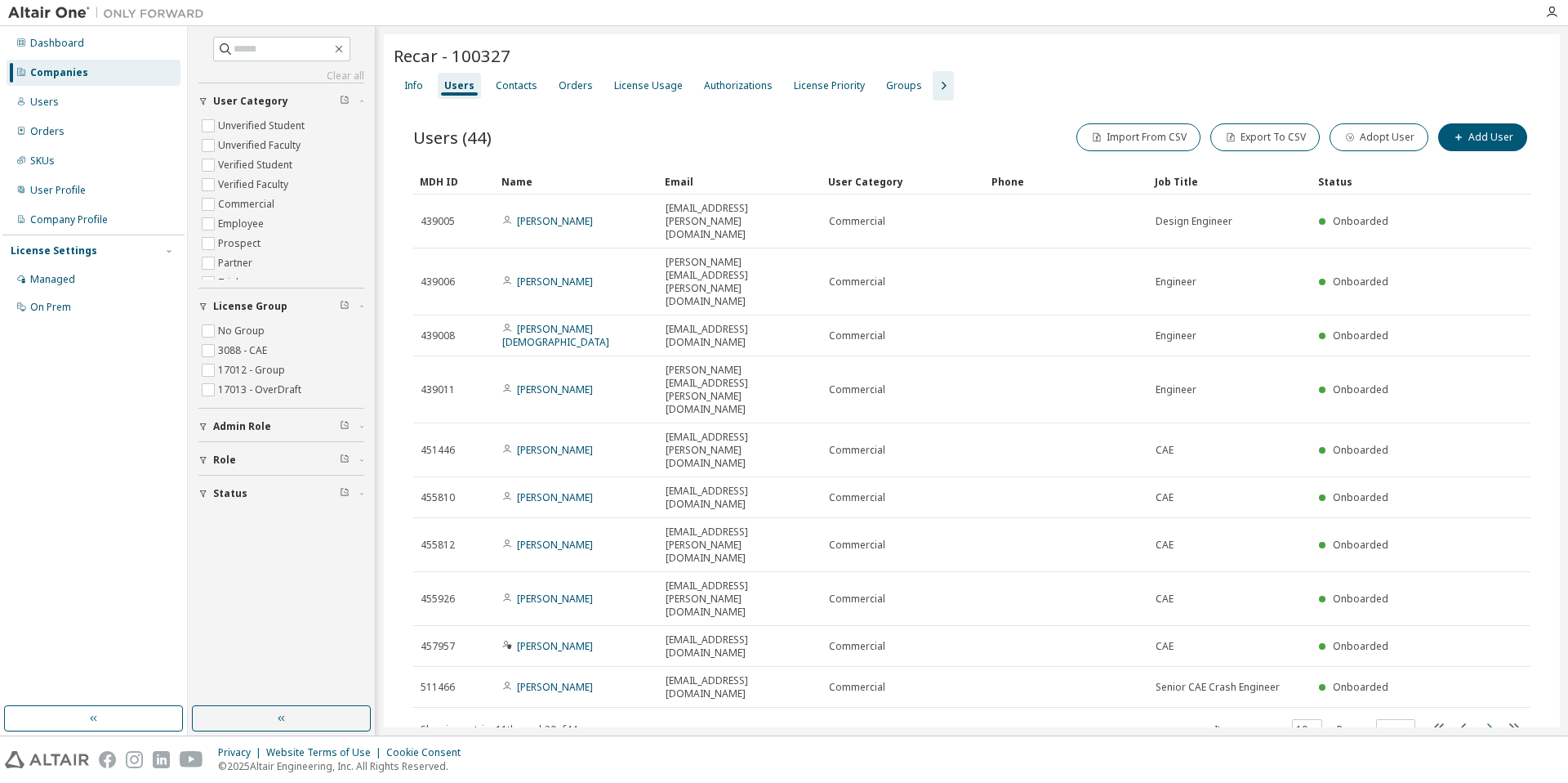
click at [1488, 717] on icon "button" at bounding box center [1489, 727] width 20 height 20
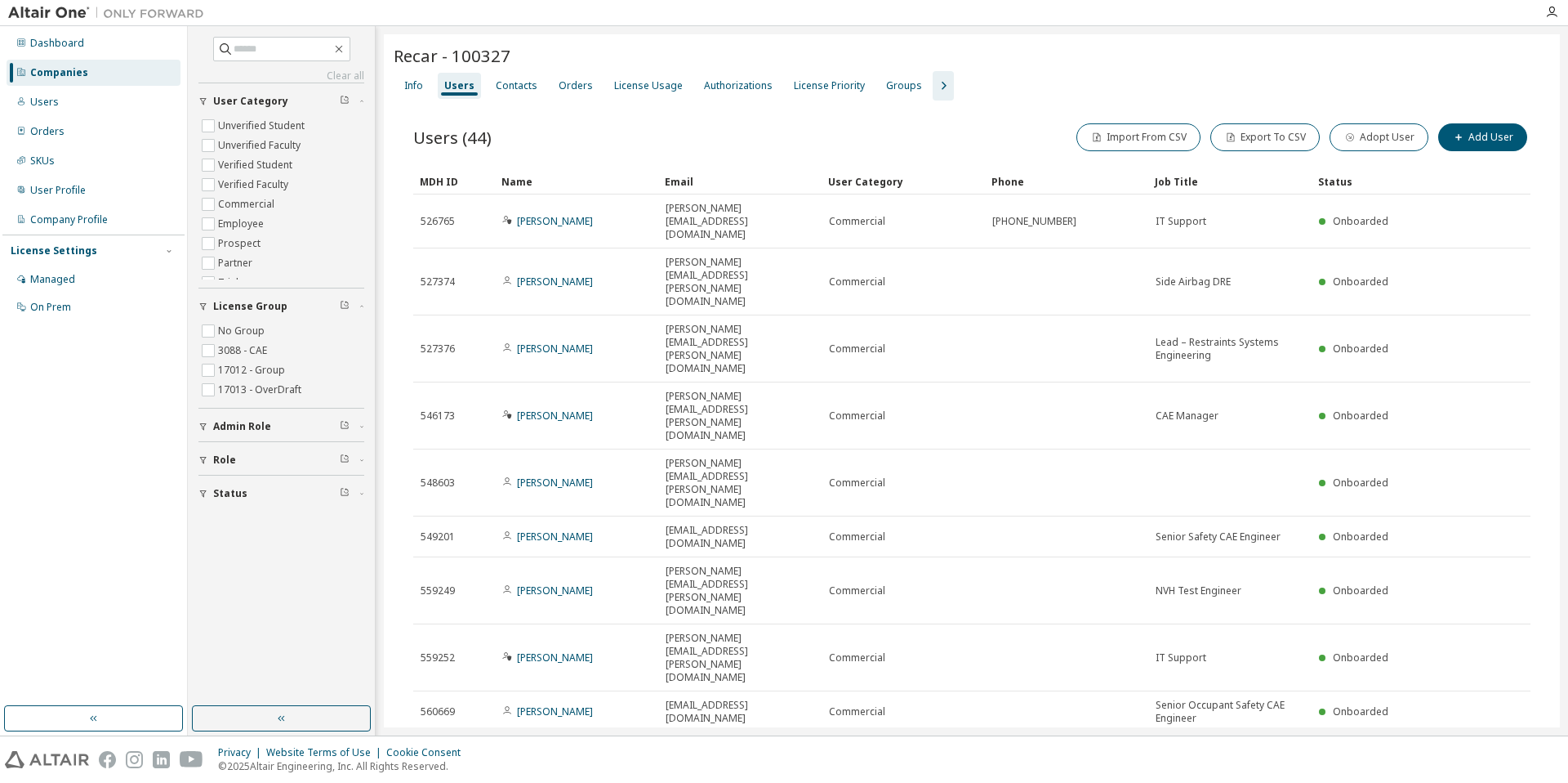
click at [1488, 732] on tr "562995 [PERSON_NAME] [PERSON_NAME][EMAIL_ADDRESS][DOMAIN_NAME] Commercial Sr. C…" at bounding box center [972, 752] width 1118 height 41
click at [1488, 782] on icon "button" at bounding box center [1490, 793] width 5 height 8
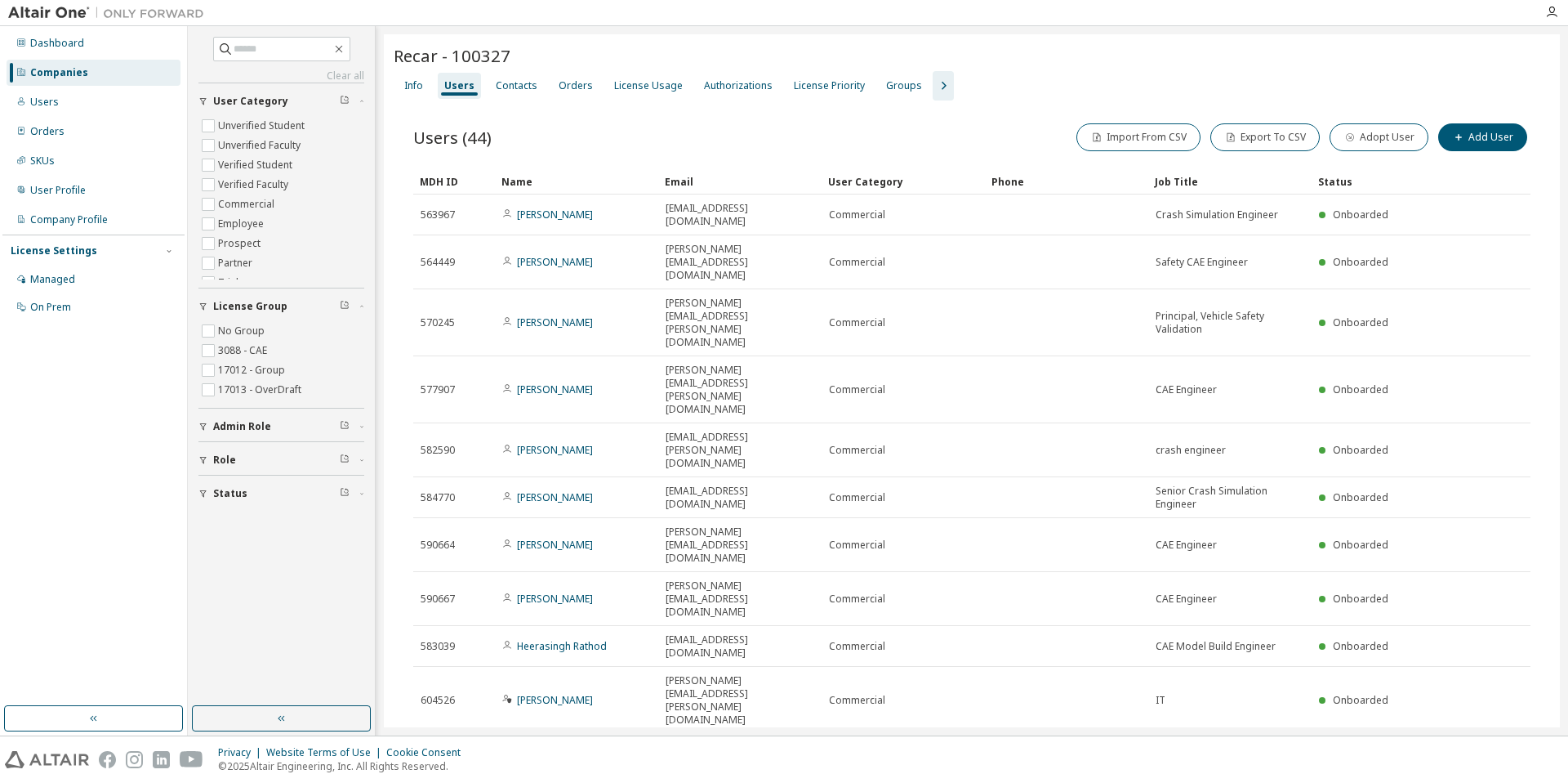
click at [1488, 749] on icon "button" at bounding box center [1490, 753] width 5 height 8
type input "*"
